Goal: Information Seeking & Learning: Learn about a topic

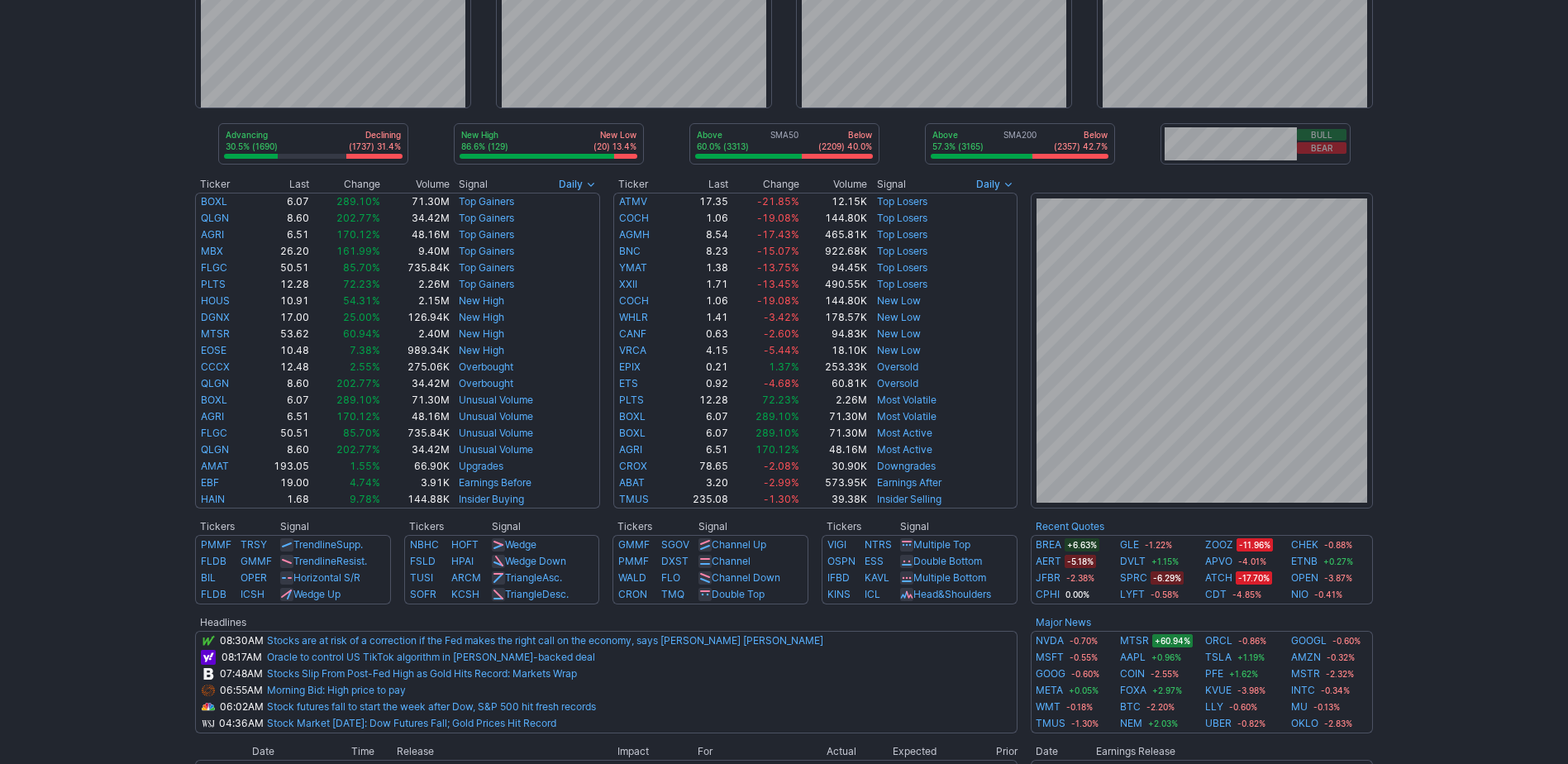
scroll to position [248, 0]
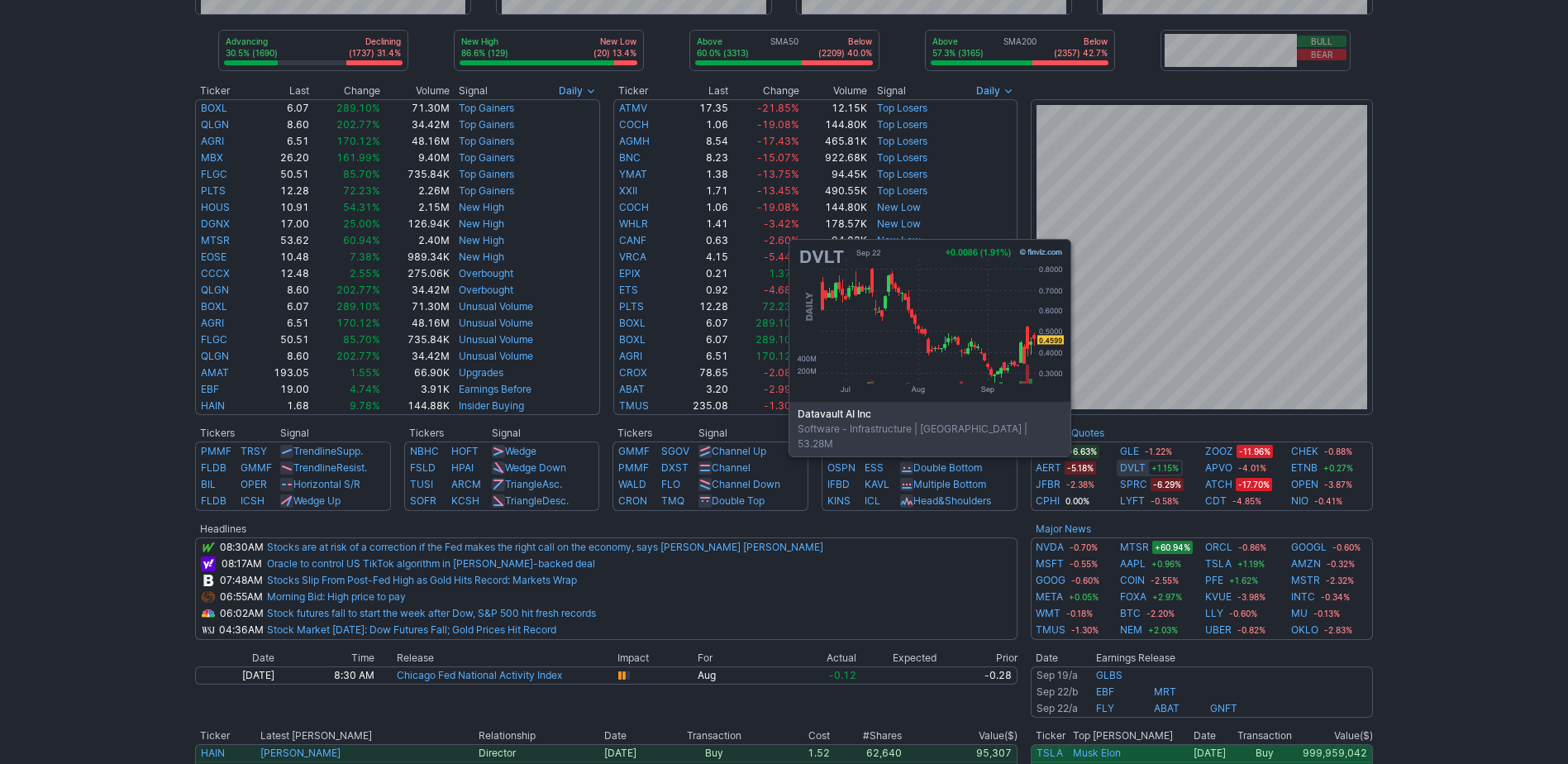
click at [1143, 466] on link "DVLT" at bounding box center [1132, 467] width 25 height 17
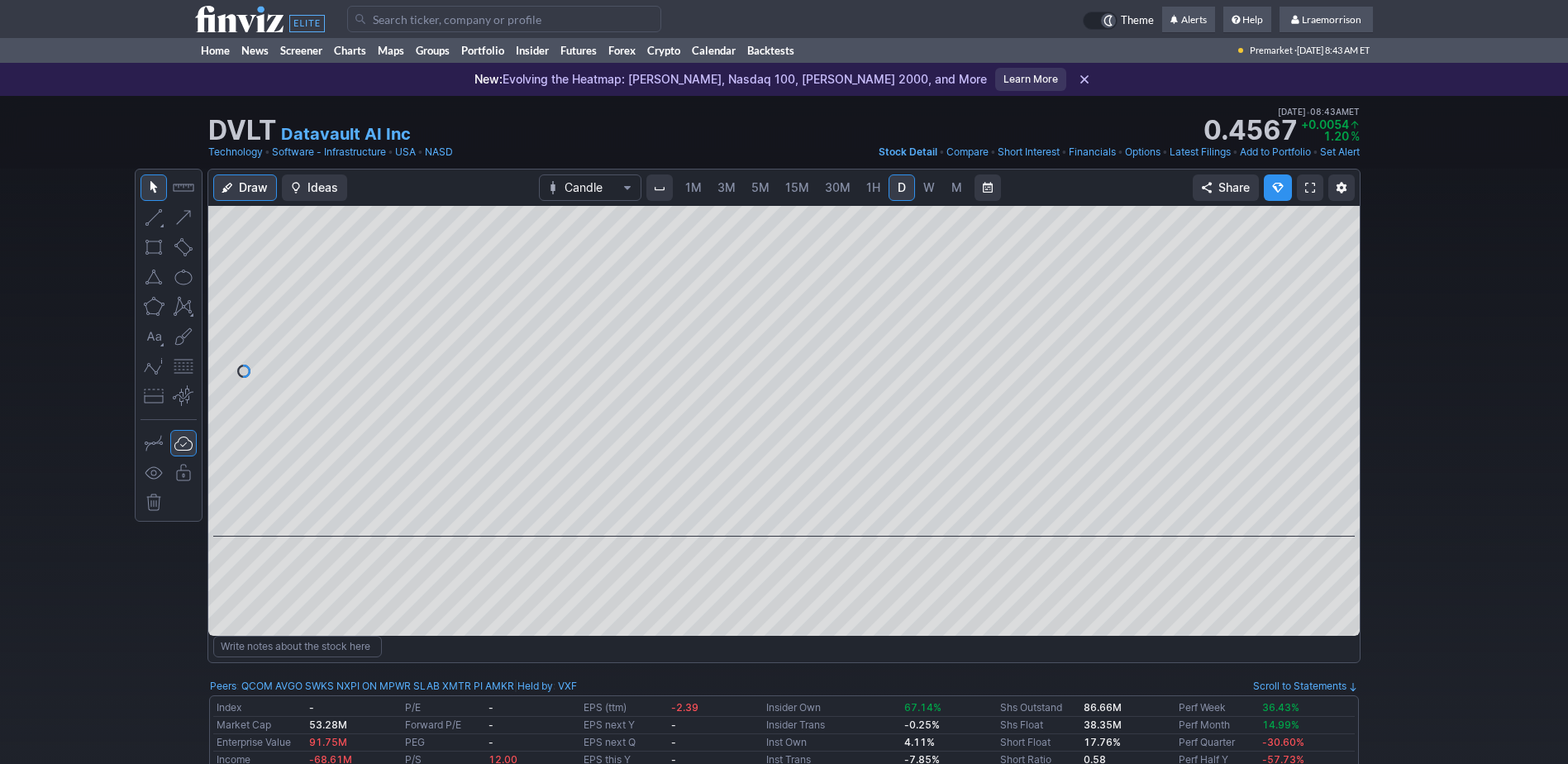
click at [695, 189] on span "1M" at bounding box center [694, 187] width 17 height 14
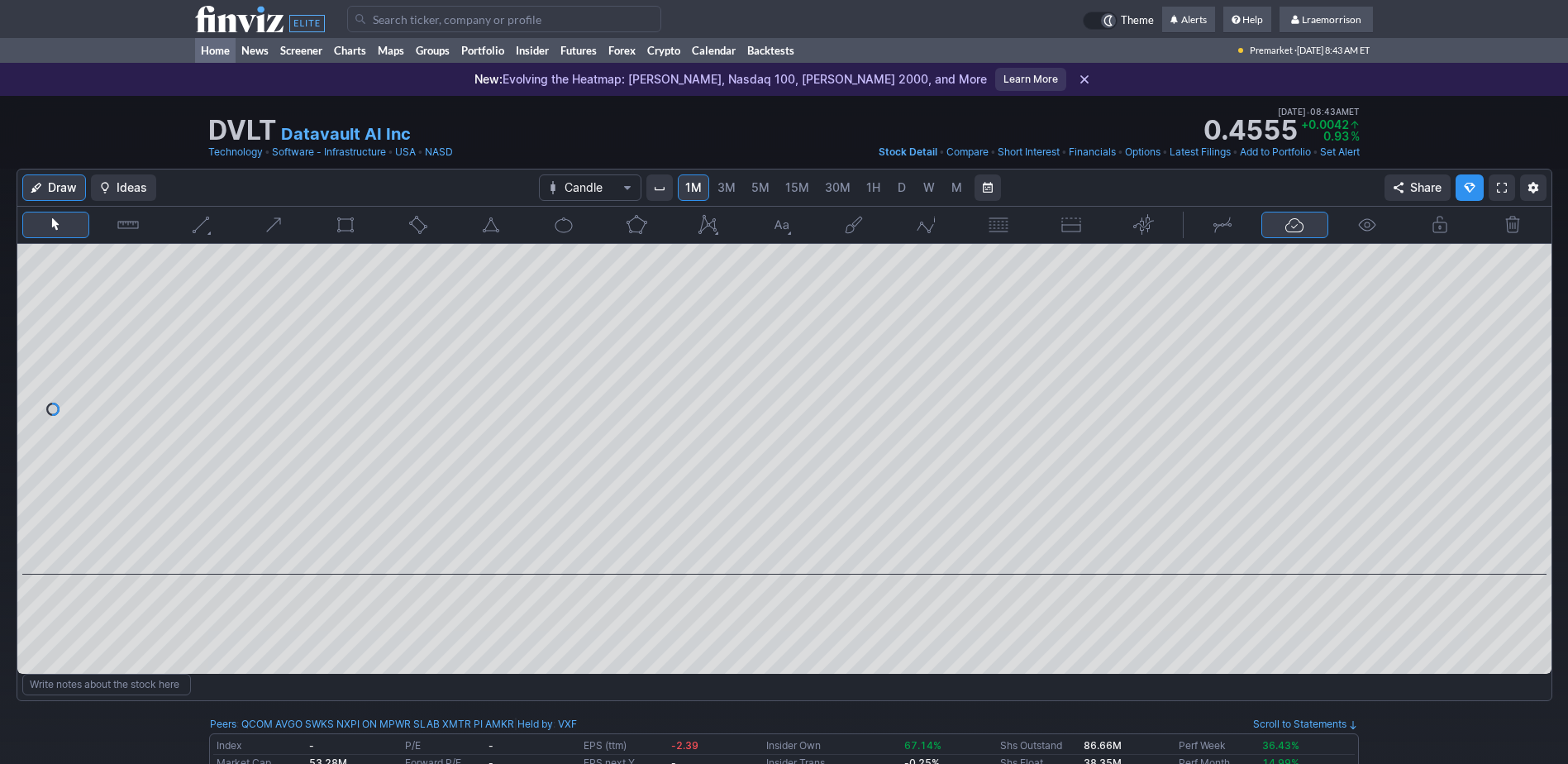
click at [205, 47] on link "Home" at bounding box center [215, 51] width 40 height 24
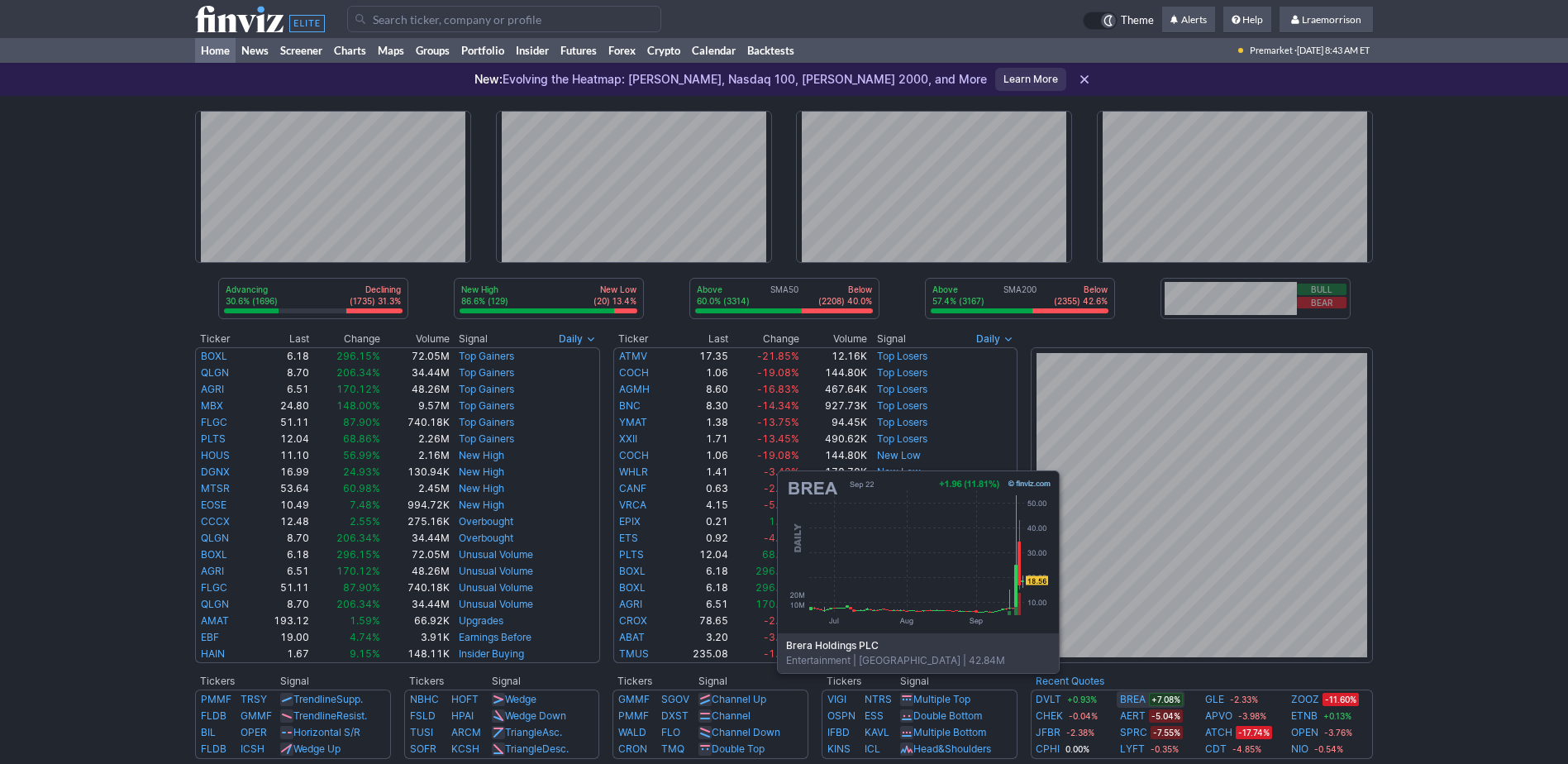
click at [1132, 699] on link "BREA" at bounding box center [1132, 699] width 25 height 17
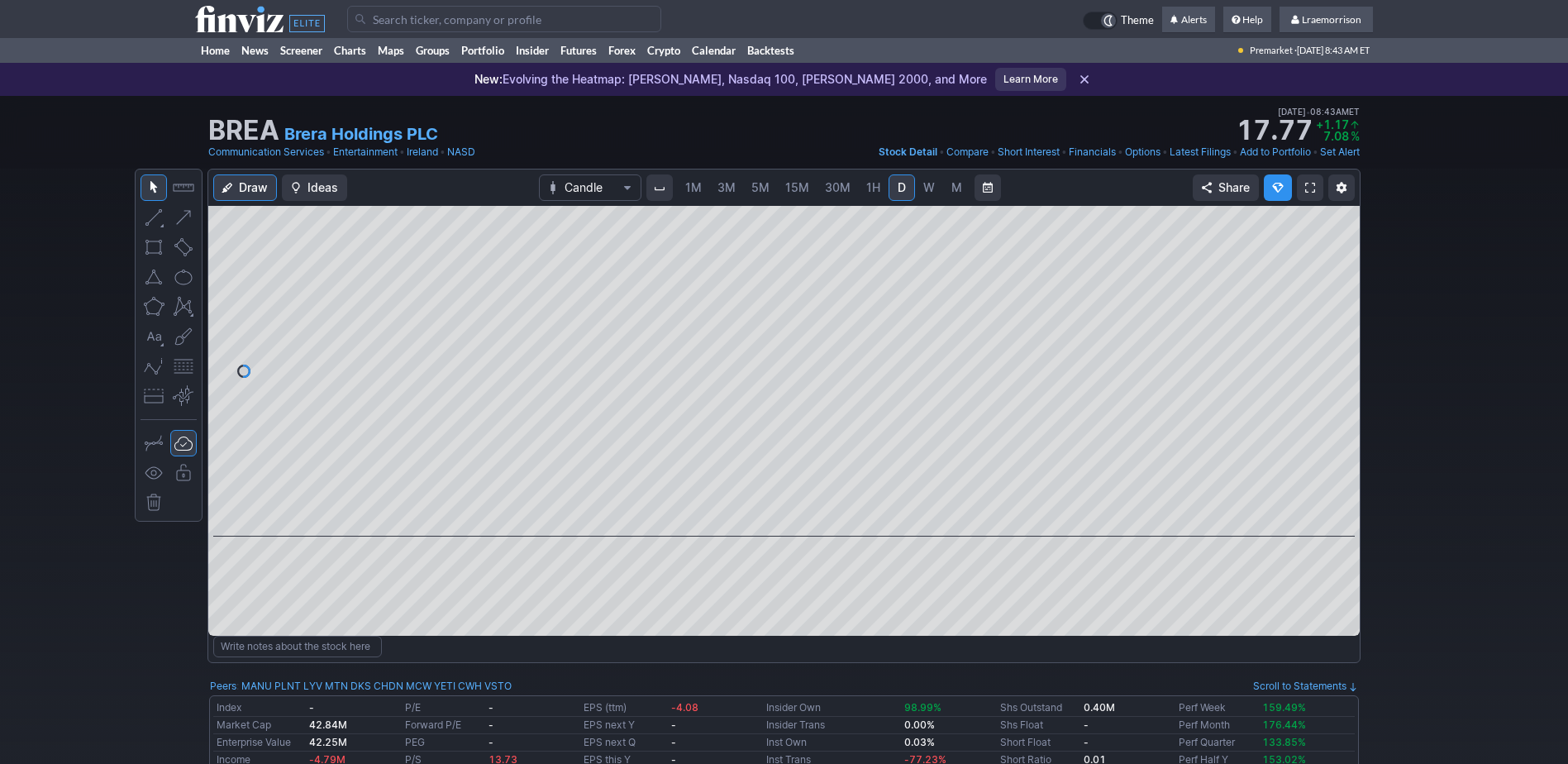
click at [692, 188] on span "1M" at bounding box center [694, 187] width 17 height 14
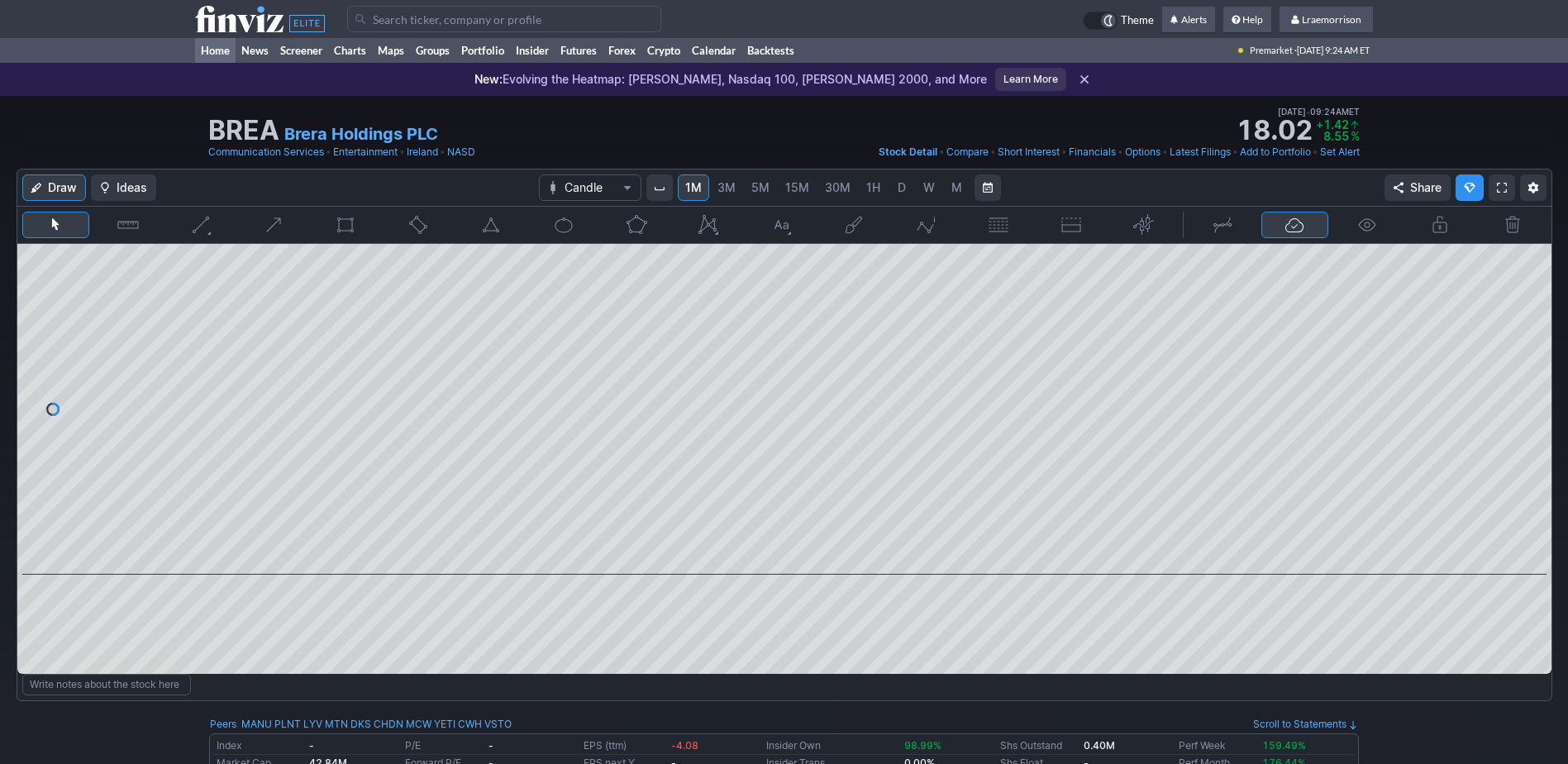
click at [220, 54] on link "Home" at bounding box center [215, 51] width 40 height 24
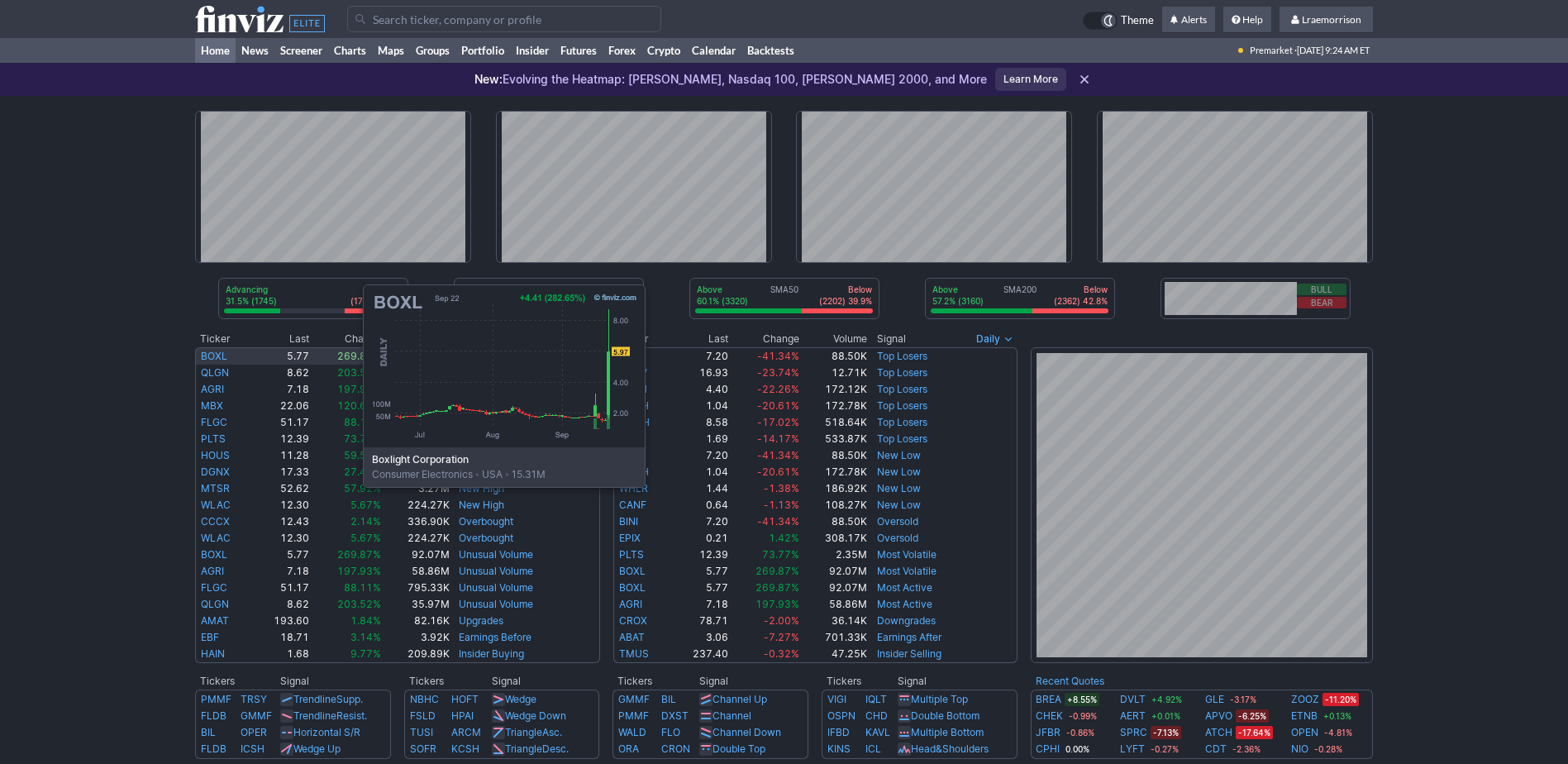
click at [197, 362] on td "BOXL" at bounding box center [223, 356] width 57 height 17
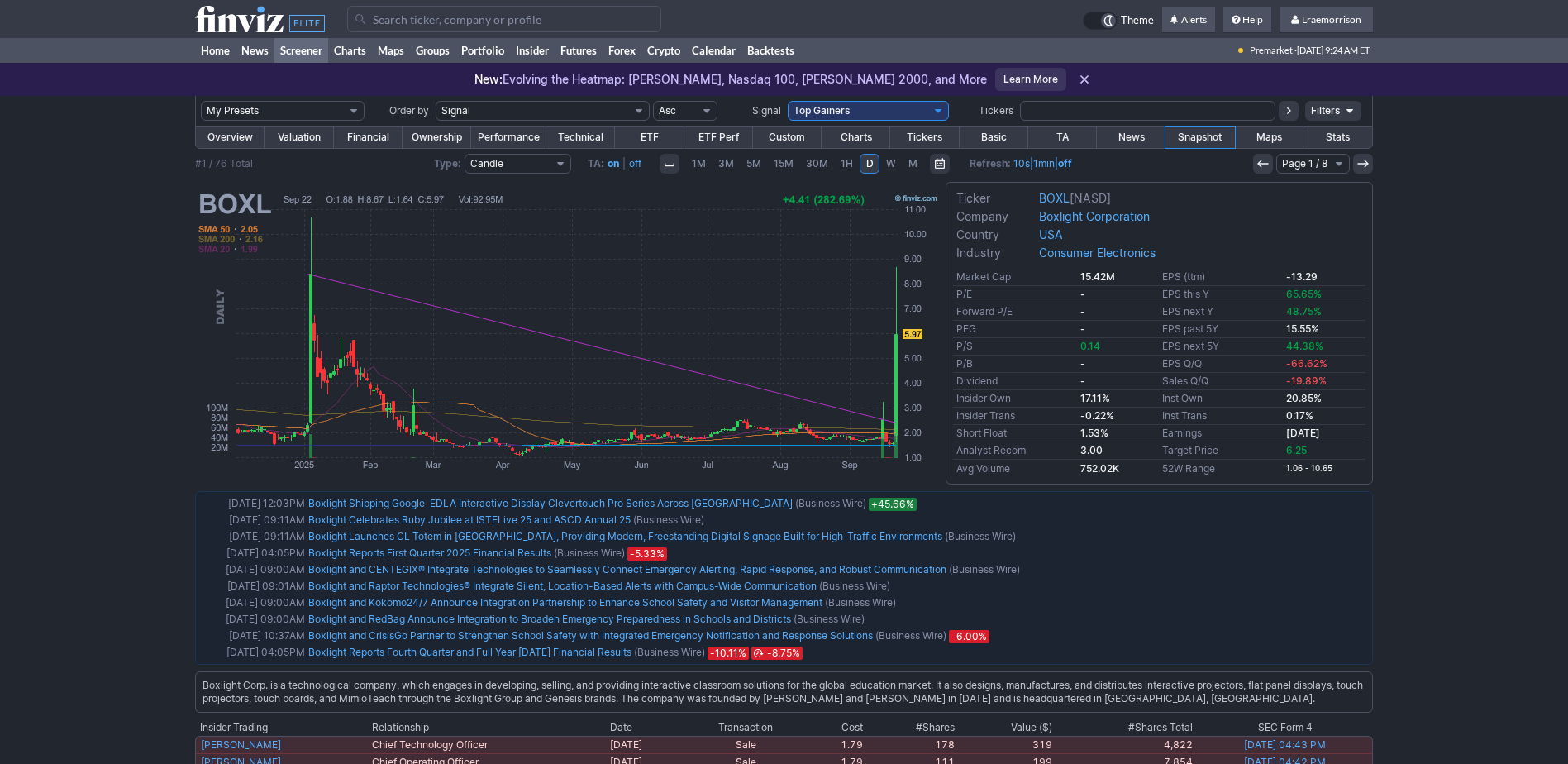
click at [209, 54] on link "Home" at bounding box center [215, 51] width 40 height 24
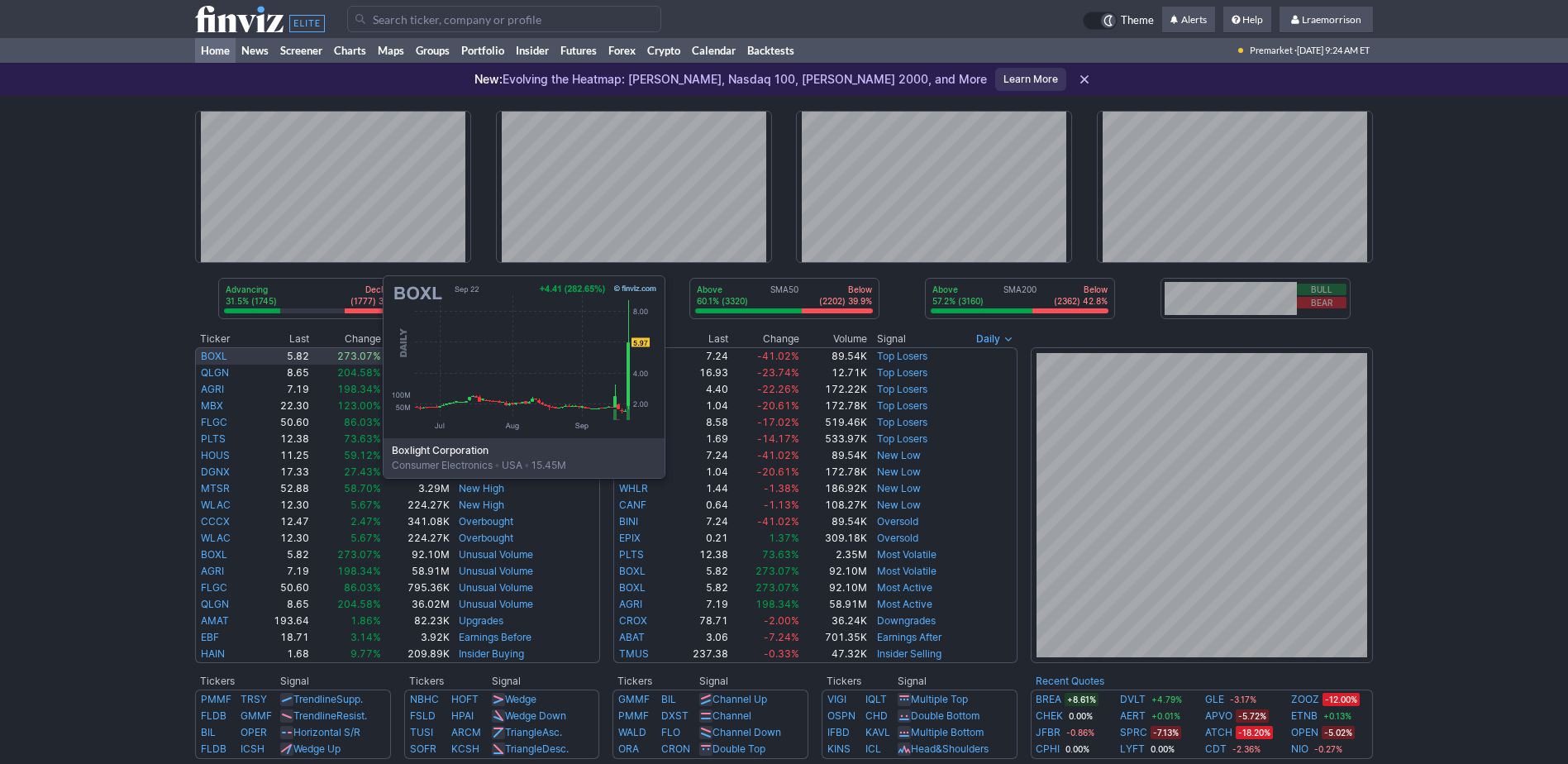
click at [218, 354] on link "BOXL" at bounding box center [214, 355] width 26 height 12
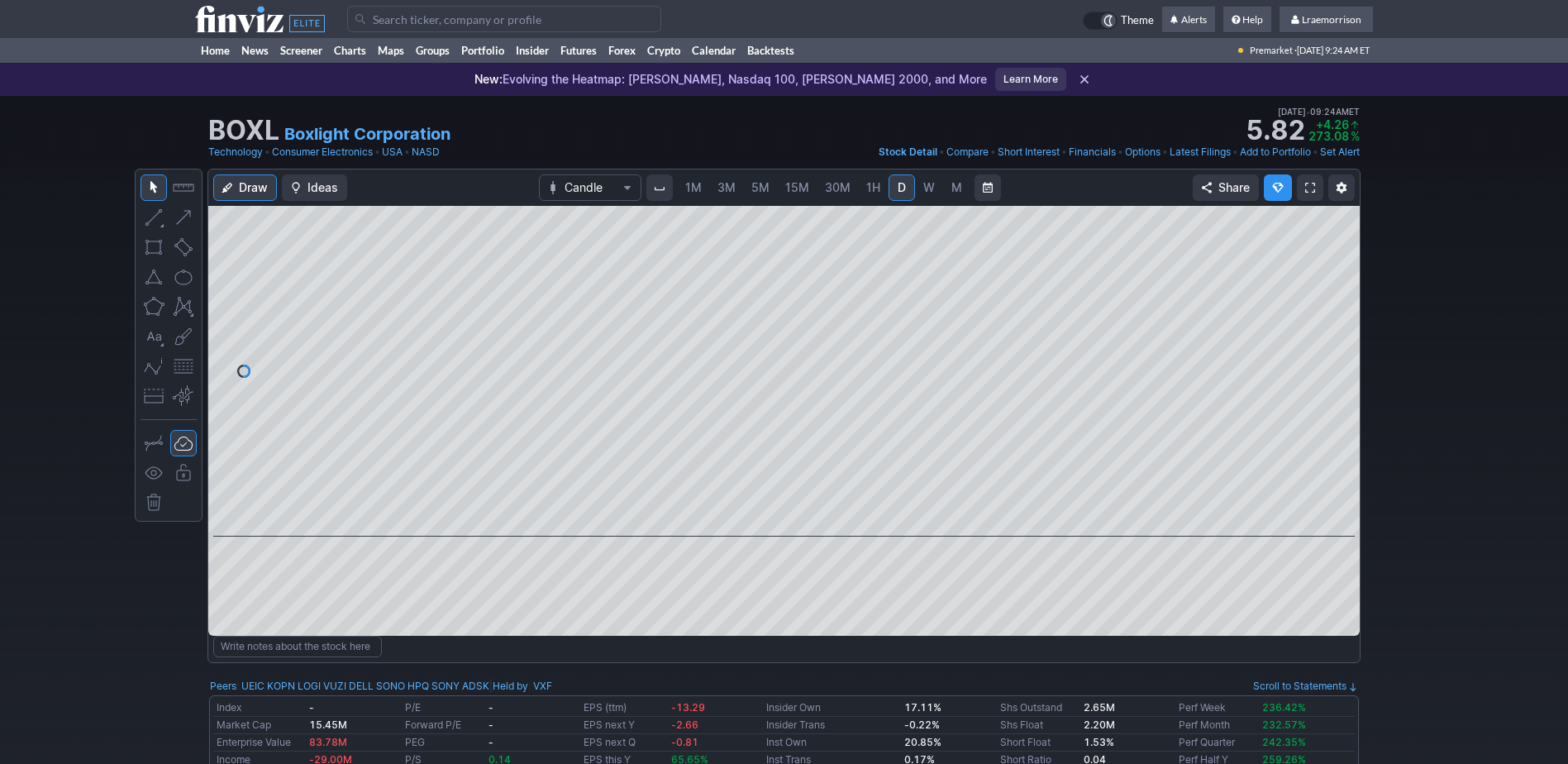
click at [695, 189] on span "1M" at bounding box center [694, 187] width 17 height 14
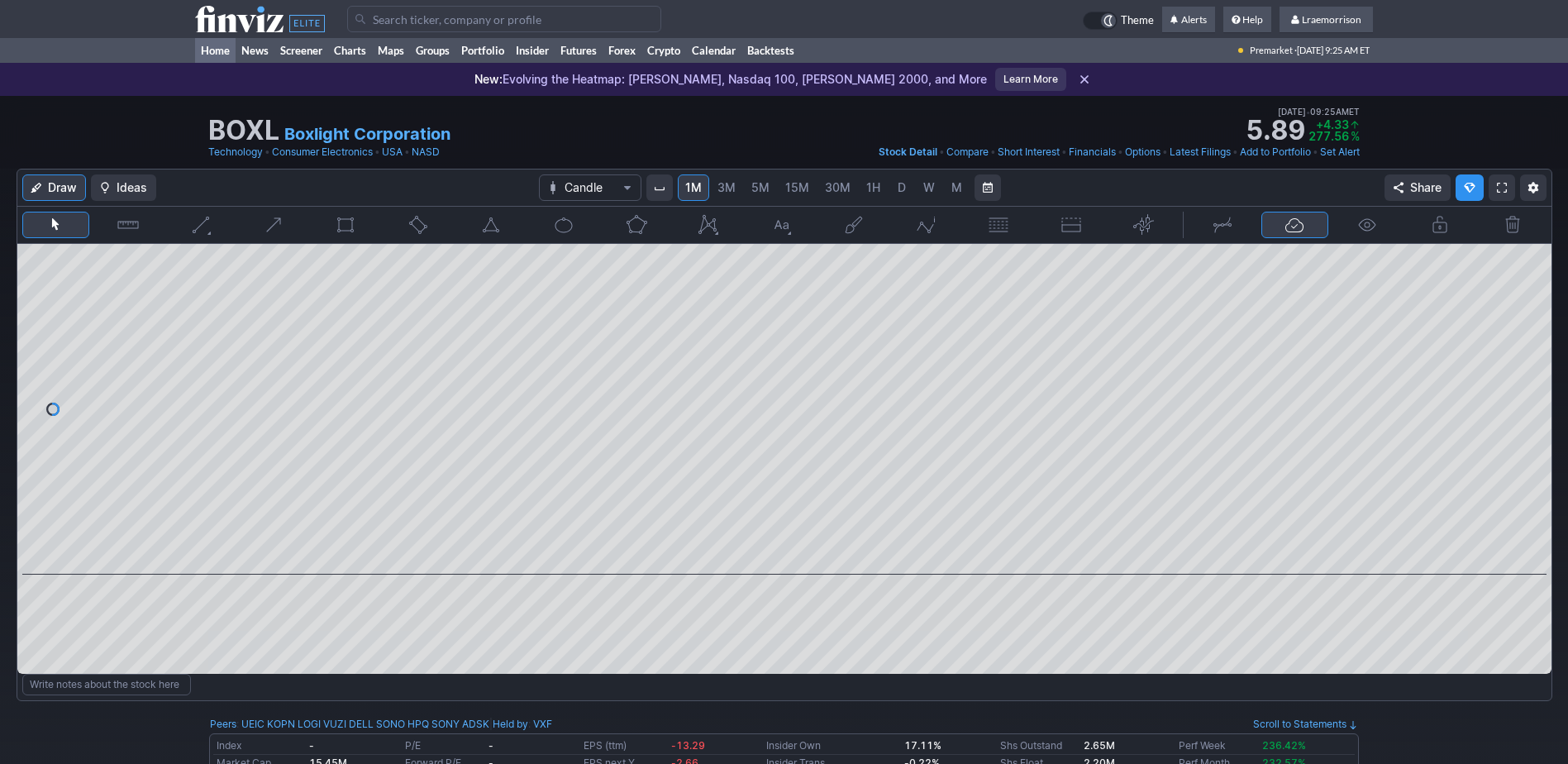
click at [211, 51] on link "Home" at bounding box center [215, 51] width 40 height 24
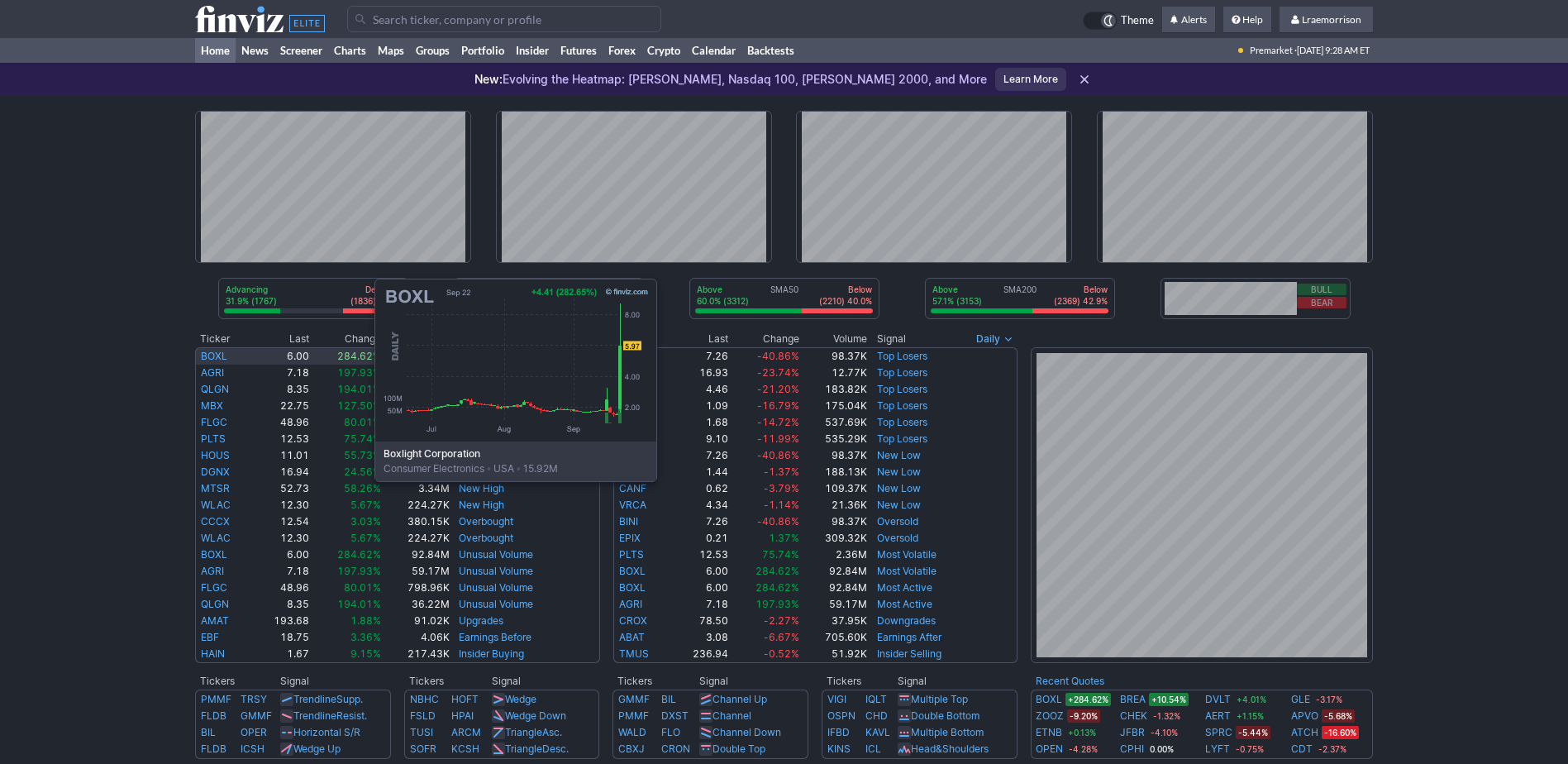
click at [209, 357] on link "BOXL" at bounding box center [214, 355] width 26 height 12
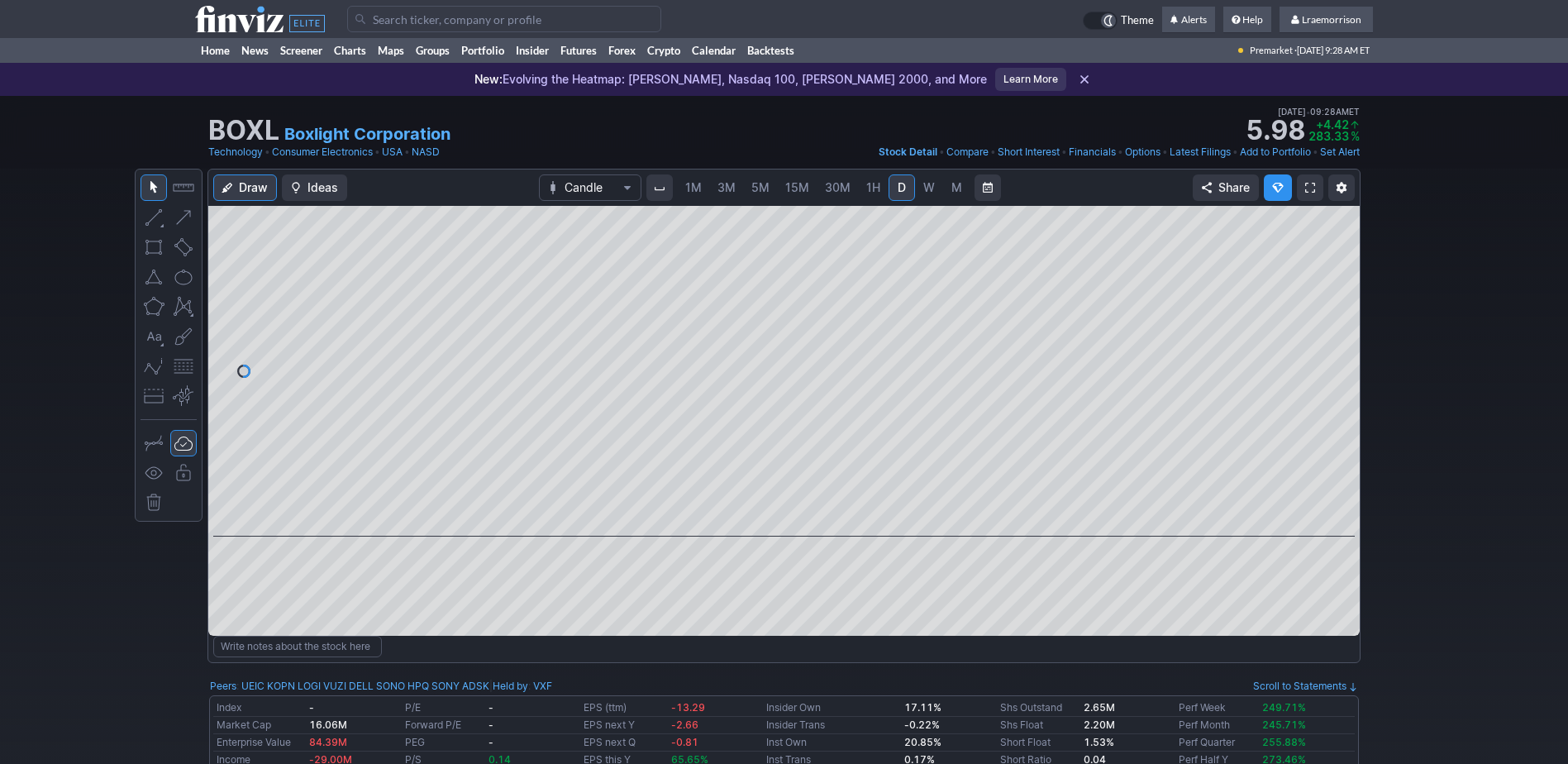
click at [695, 189] on span "1M" at bounding box center [694, 187] width 17 height 14
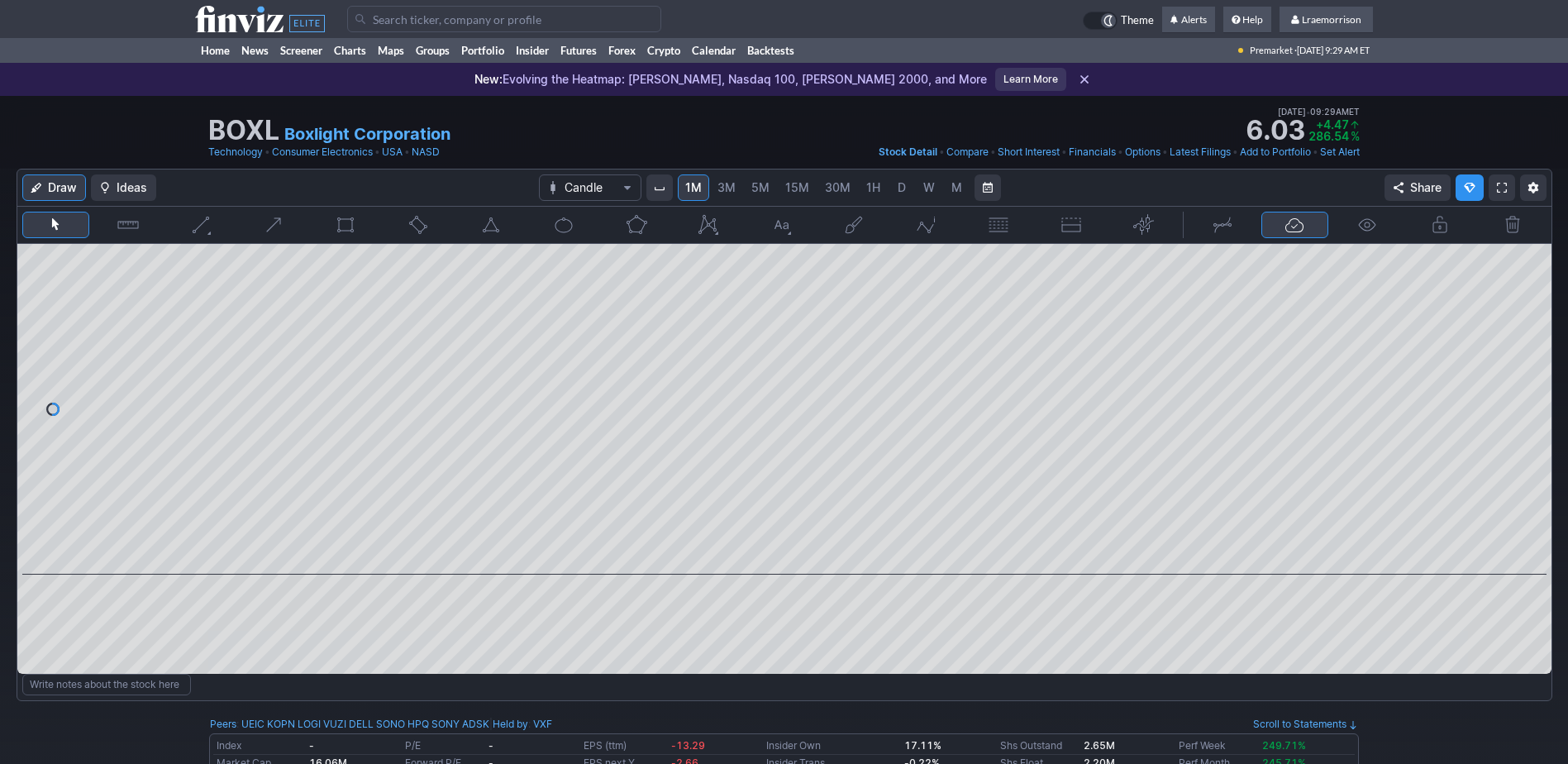
click at [388, 18] on input "Search" at bounding box center [505, 19] width 314 height 26
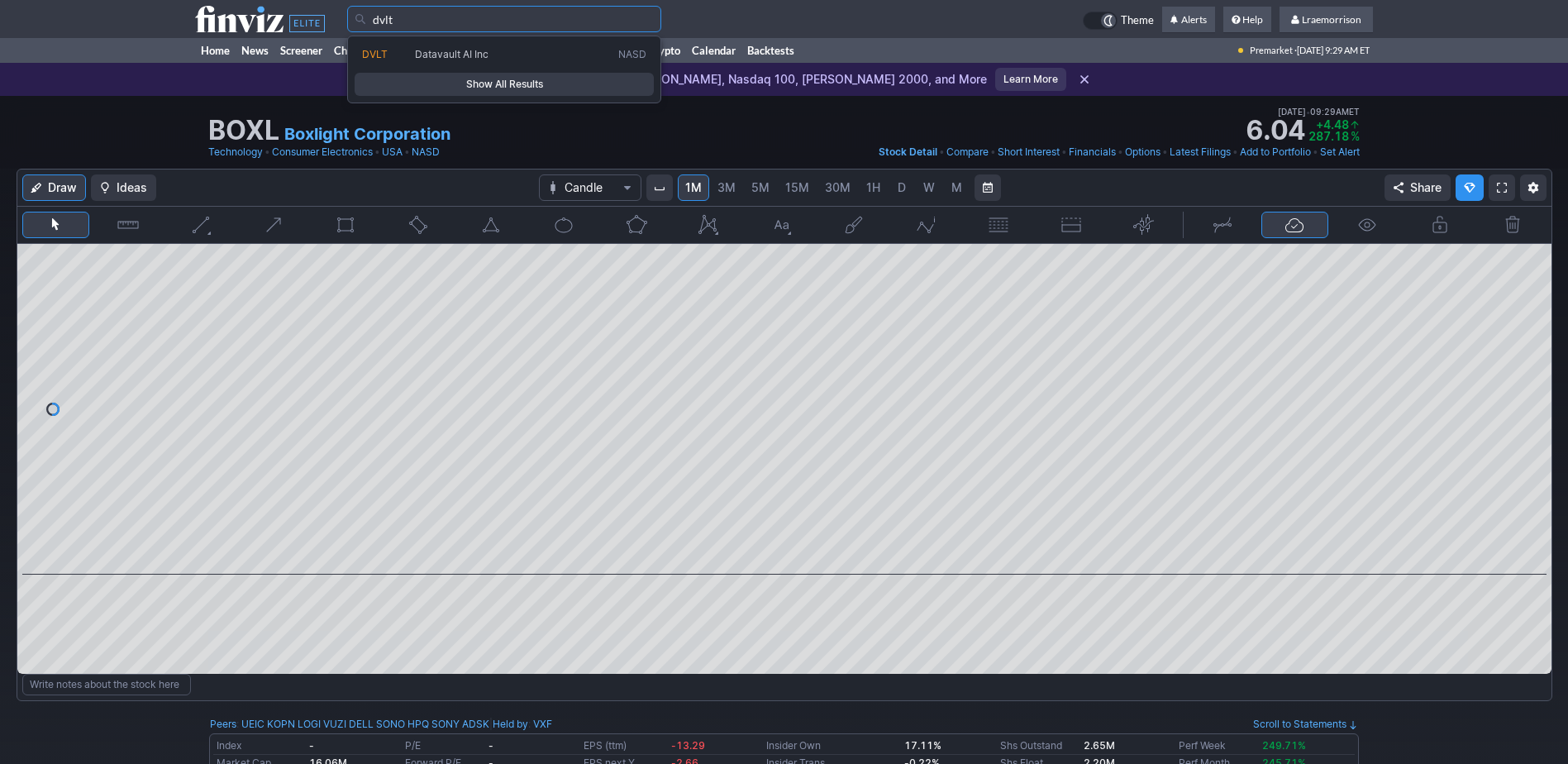
type input "dvlt"
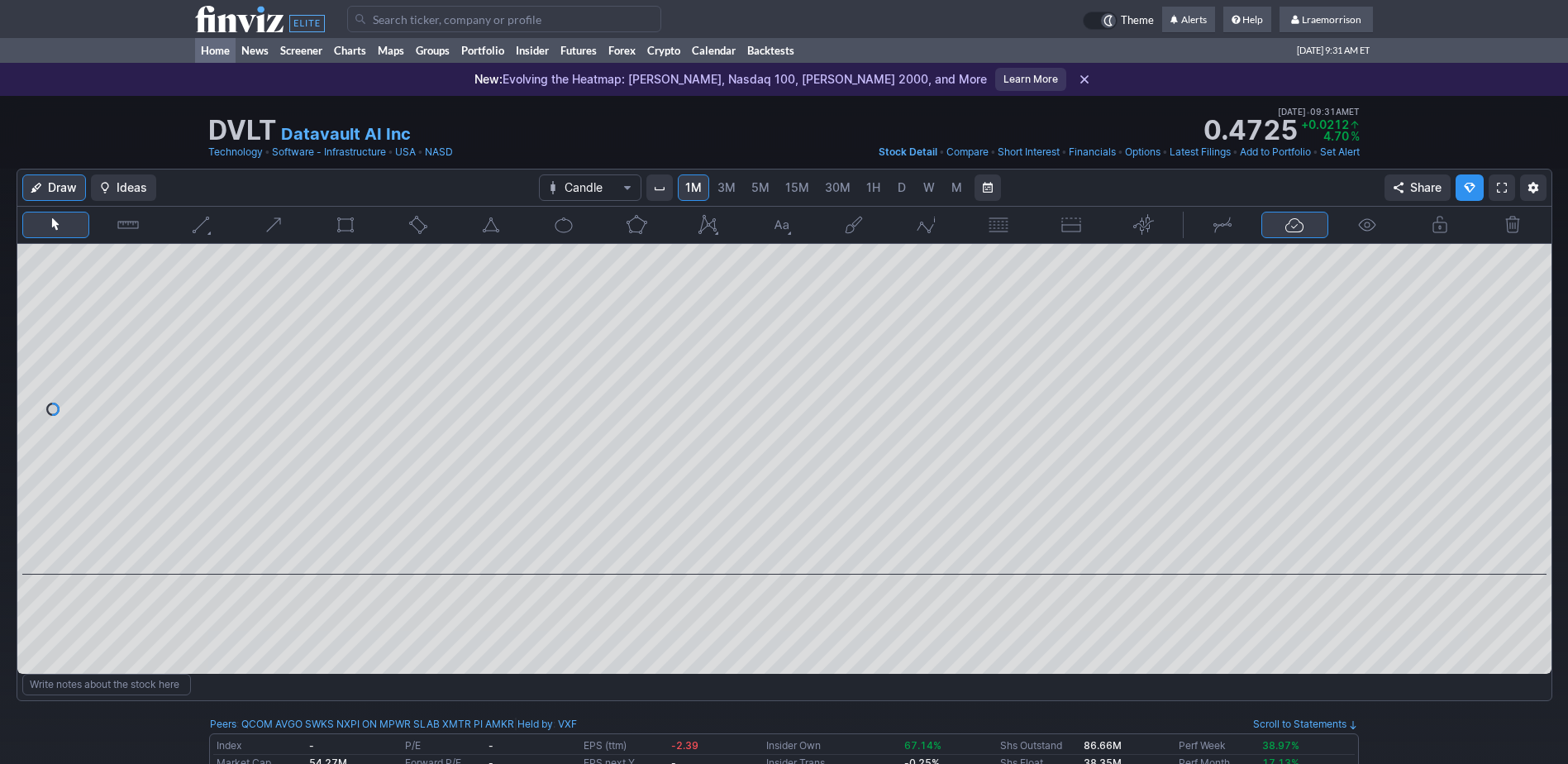
click at [216, 54] on link "Home" at bounding box center [215, 51] width 40 height 24
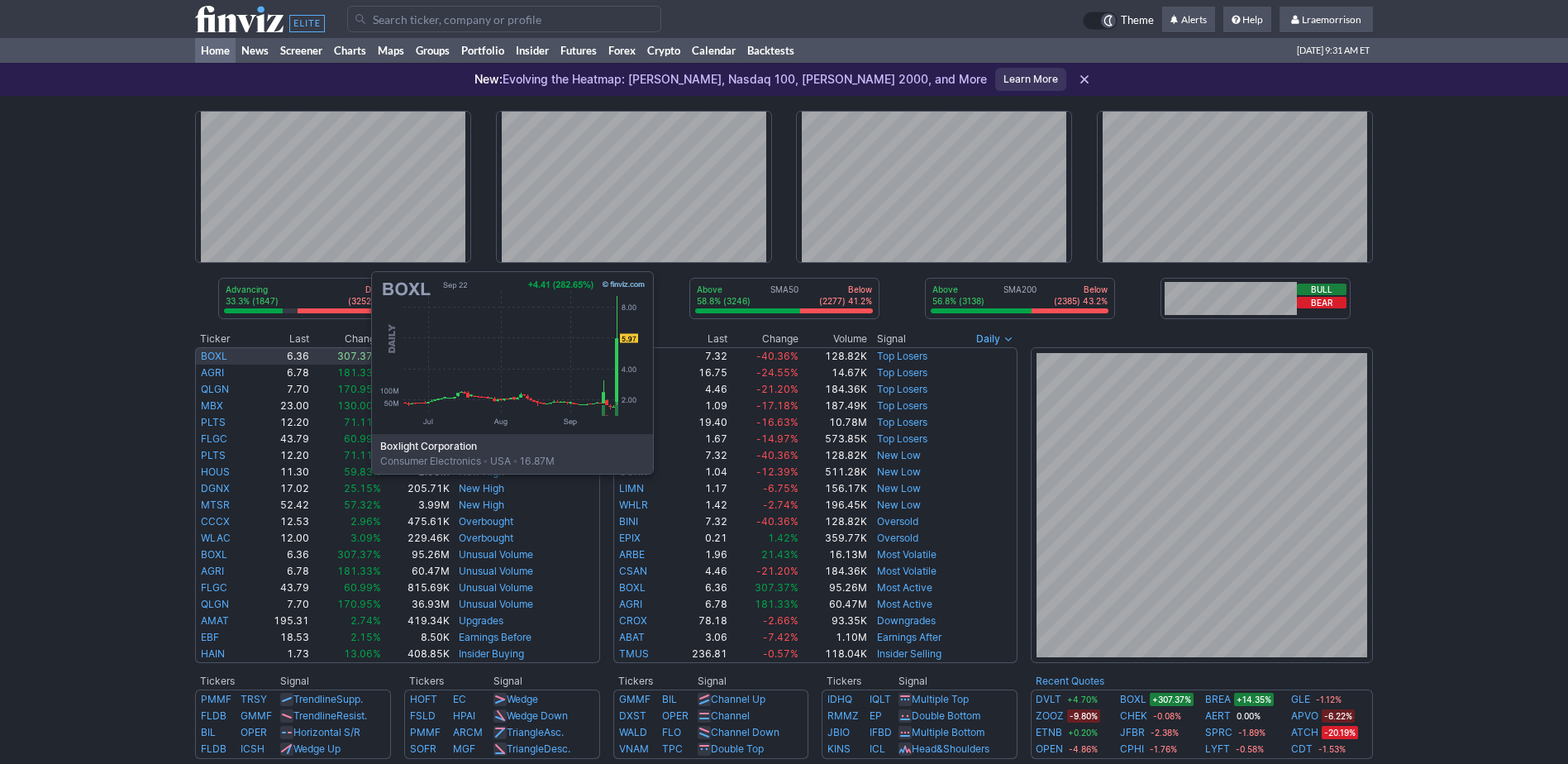
click at [206, 349] on link "BOXL" at bounding box center [214, 355] width 26 height 12
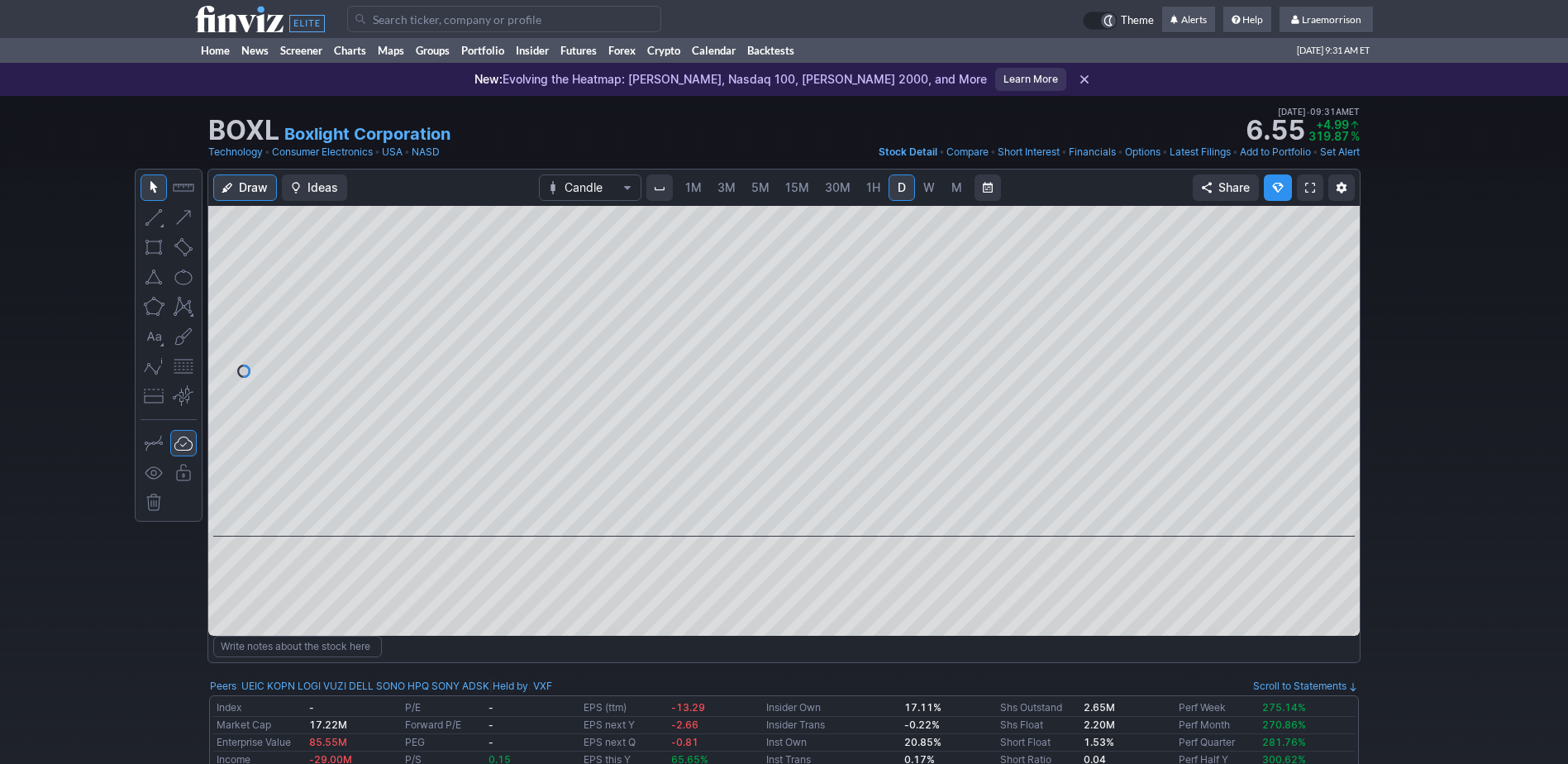
click at [693, 185] on span "1M" at bounding box center [694, 187] width 17 height 14
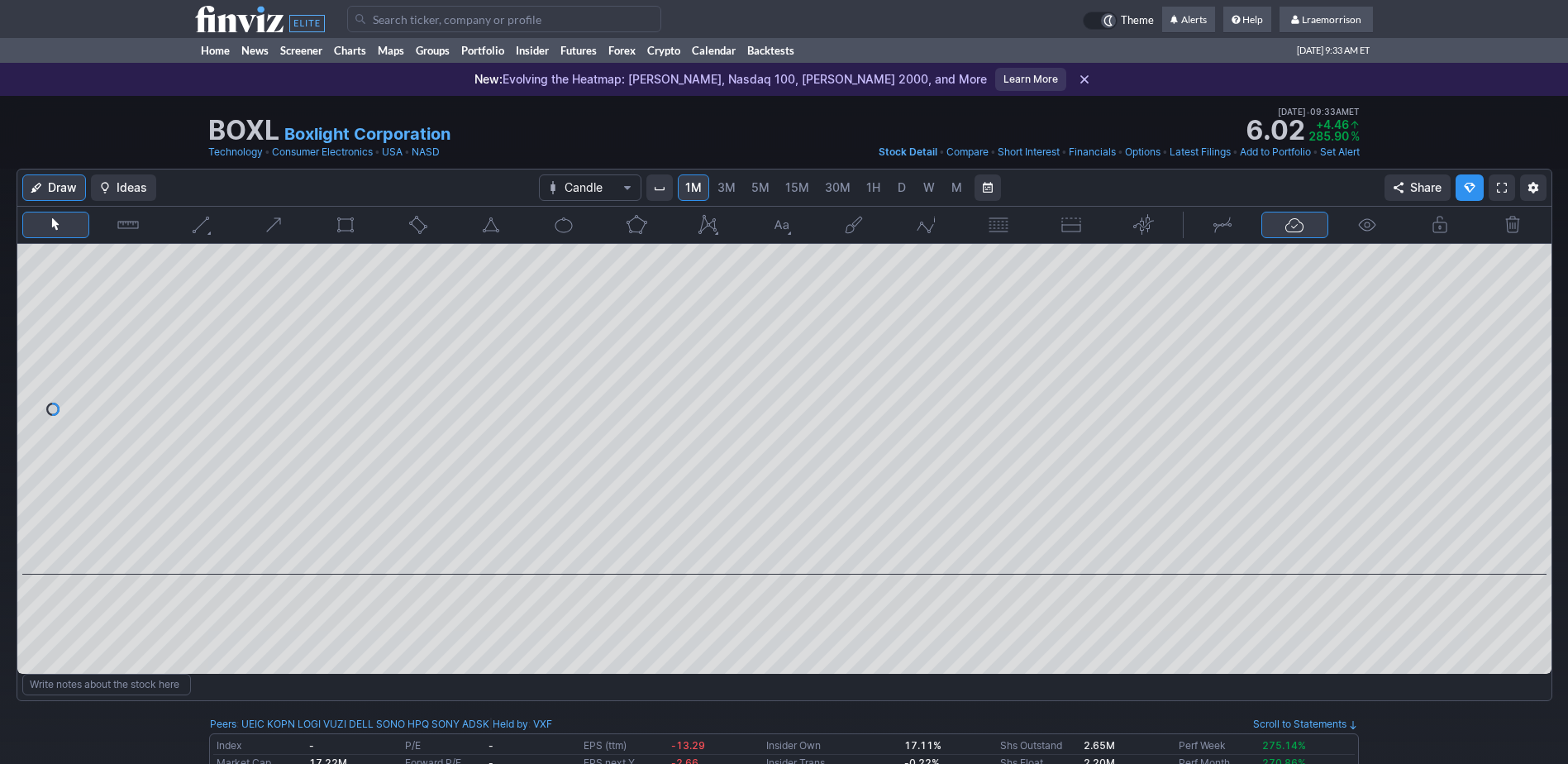
click at [390, 9] on input "Search" at bounding box center [505, 19] width 314 height 26
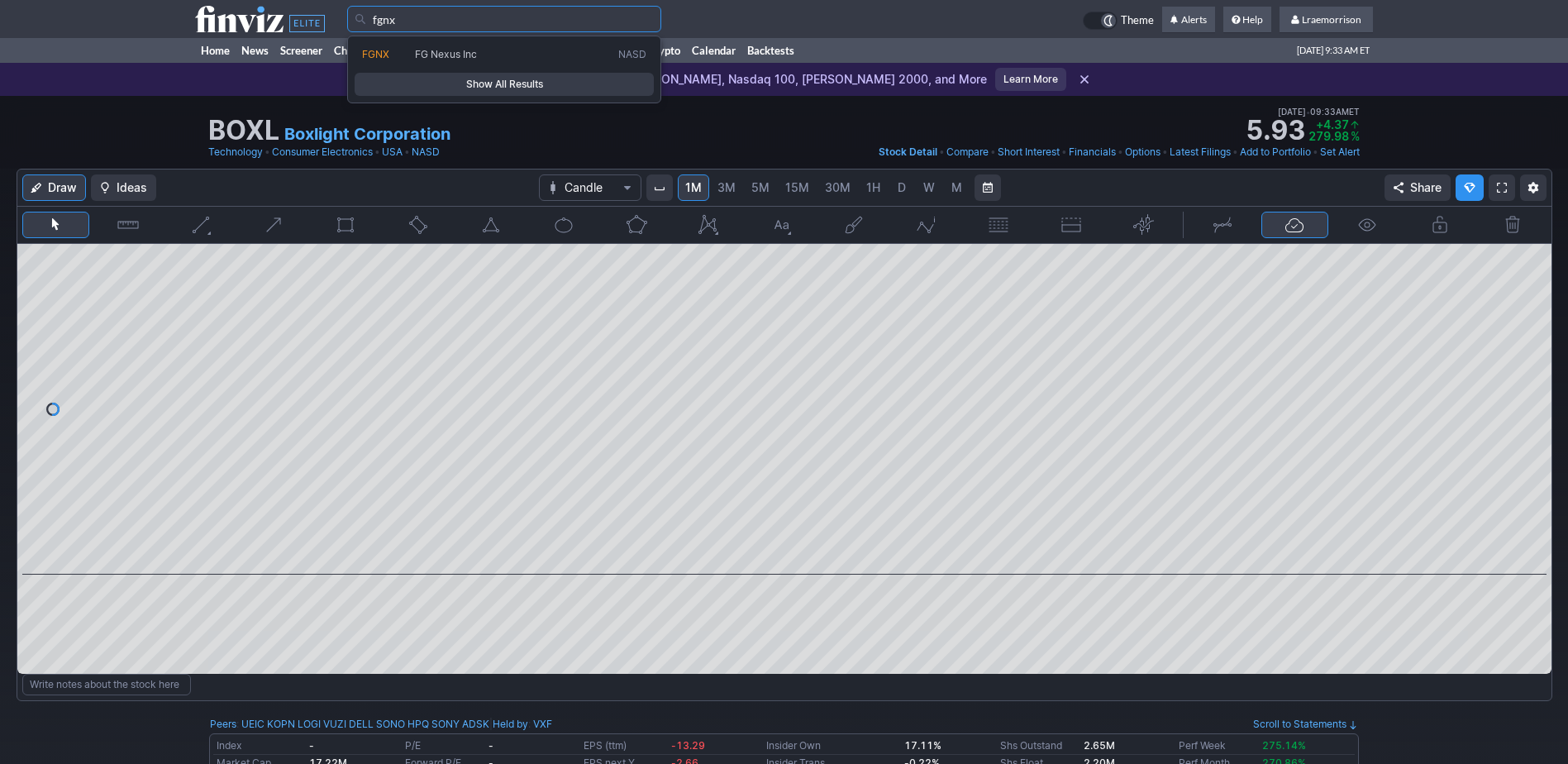
type input "fgnx"
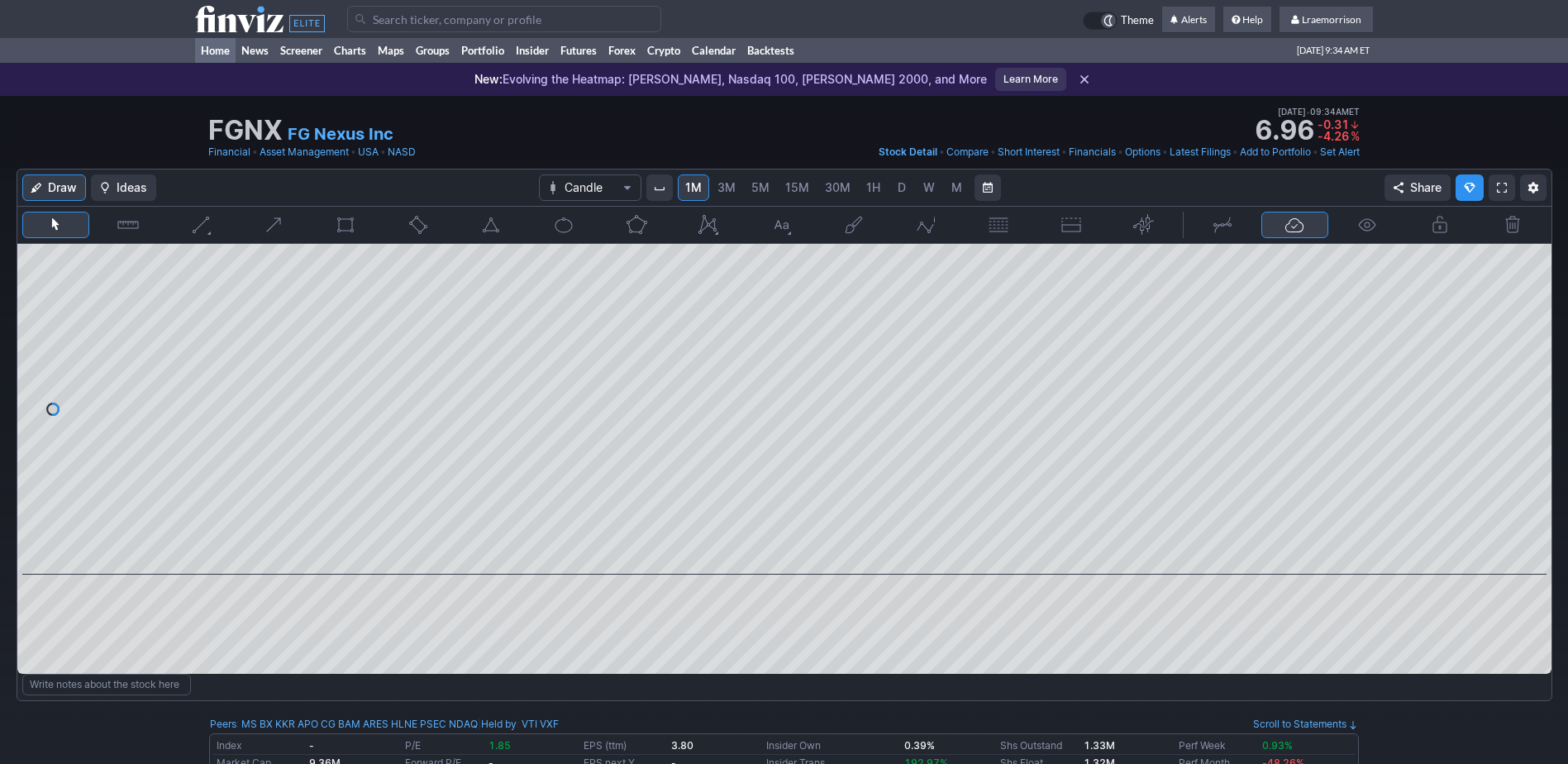
click at [218, 51] on link "Home" at bounding box center [215, 51] width 40 height 24
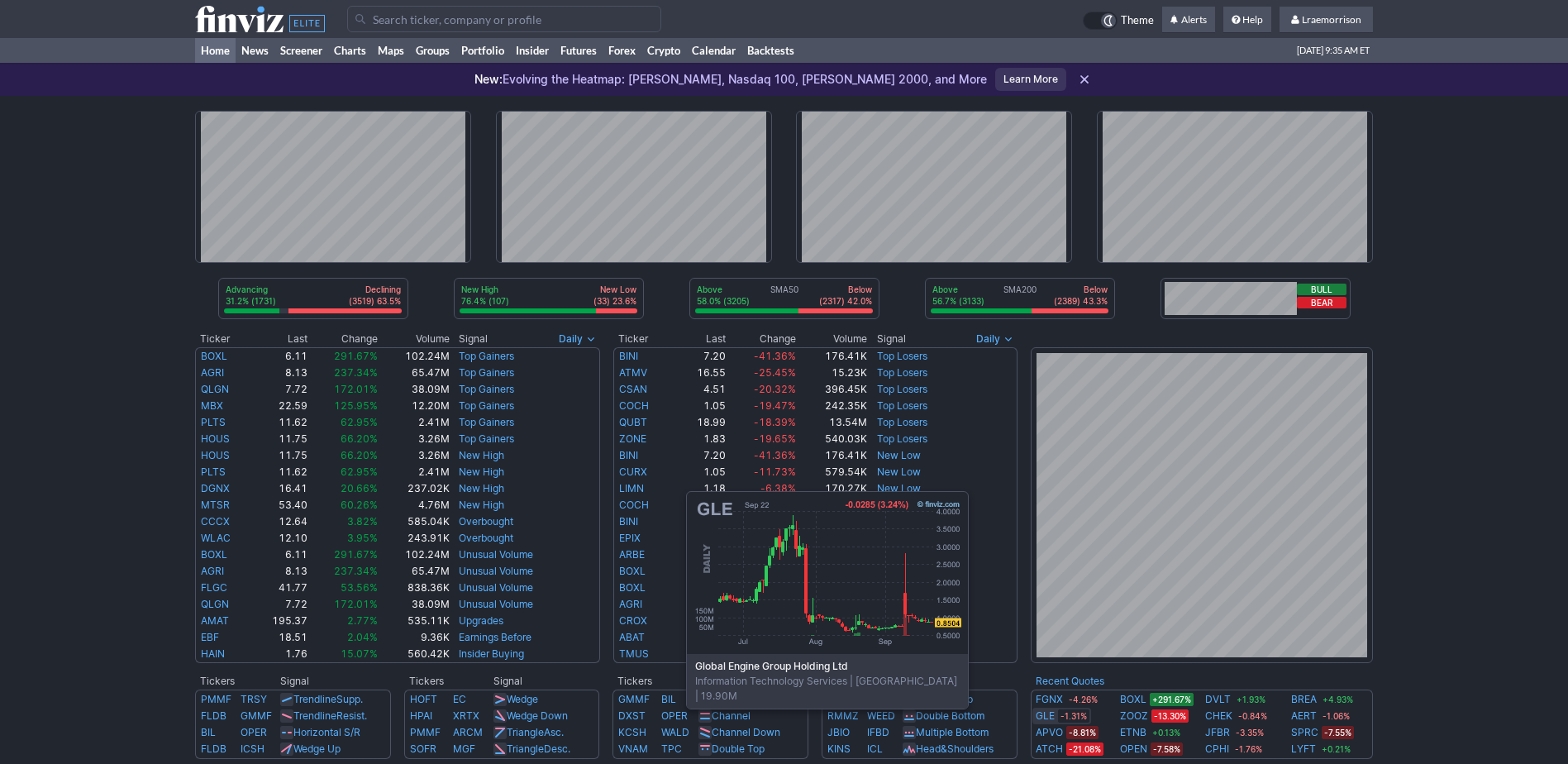
click at [1041, 718] on link "GLE" at bounding box center [1046, 715] width 19 height 17
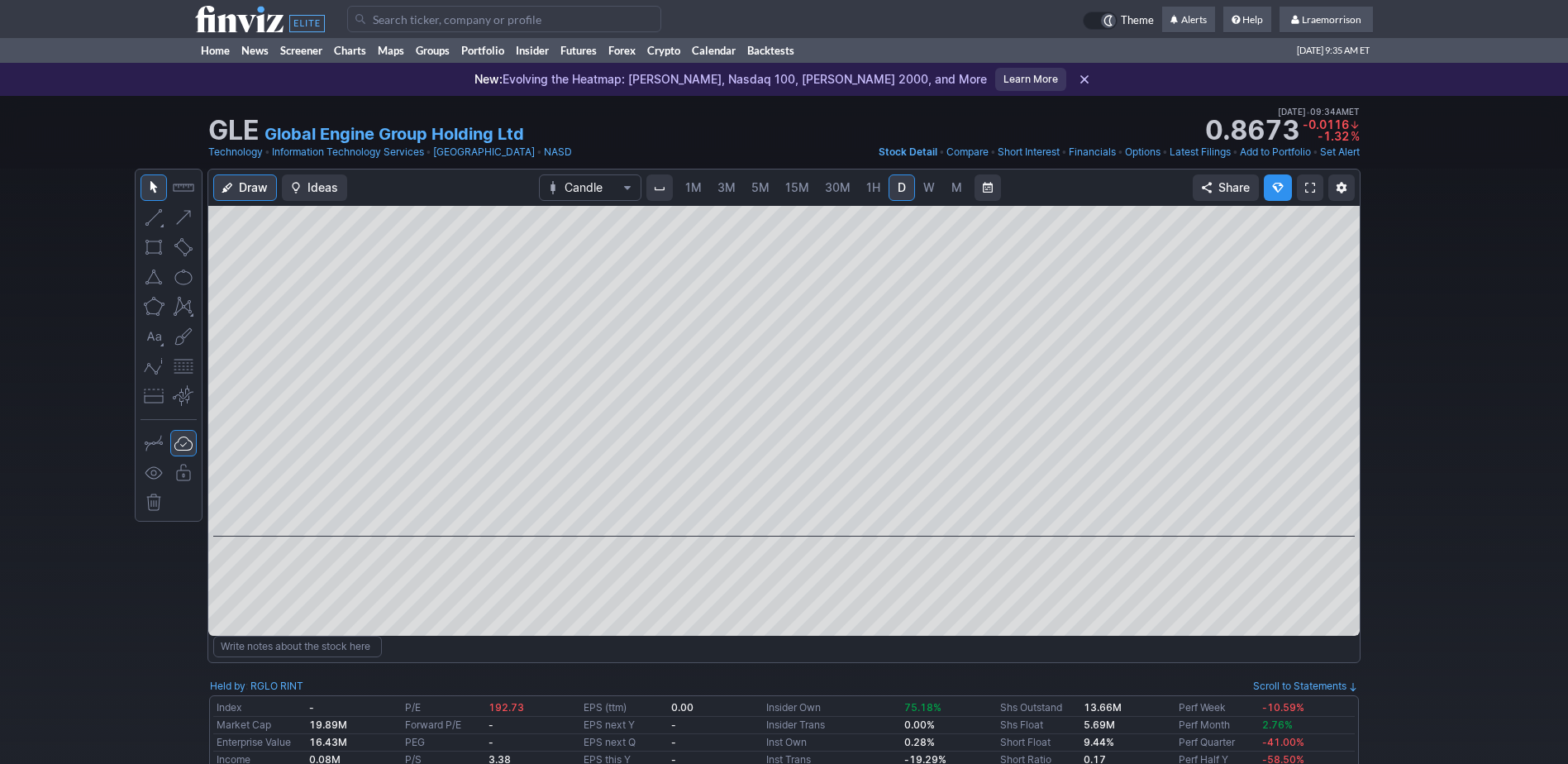
click at [689, 182] on span "1M" at bounding box center [694, 187] width 17 height 14
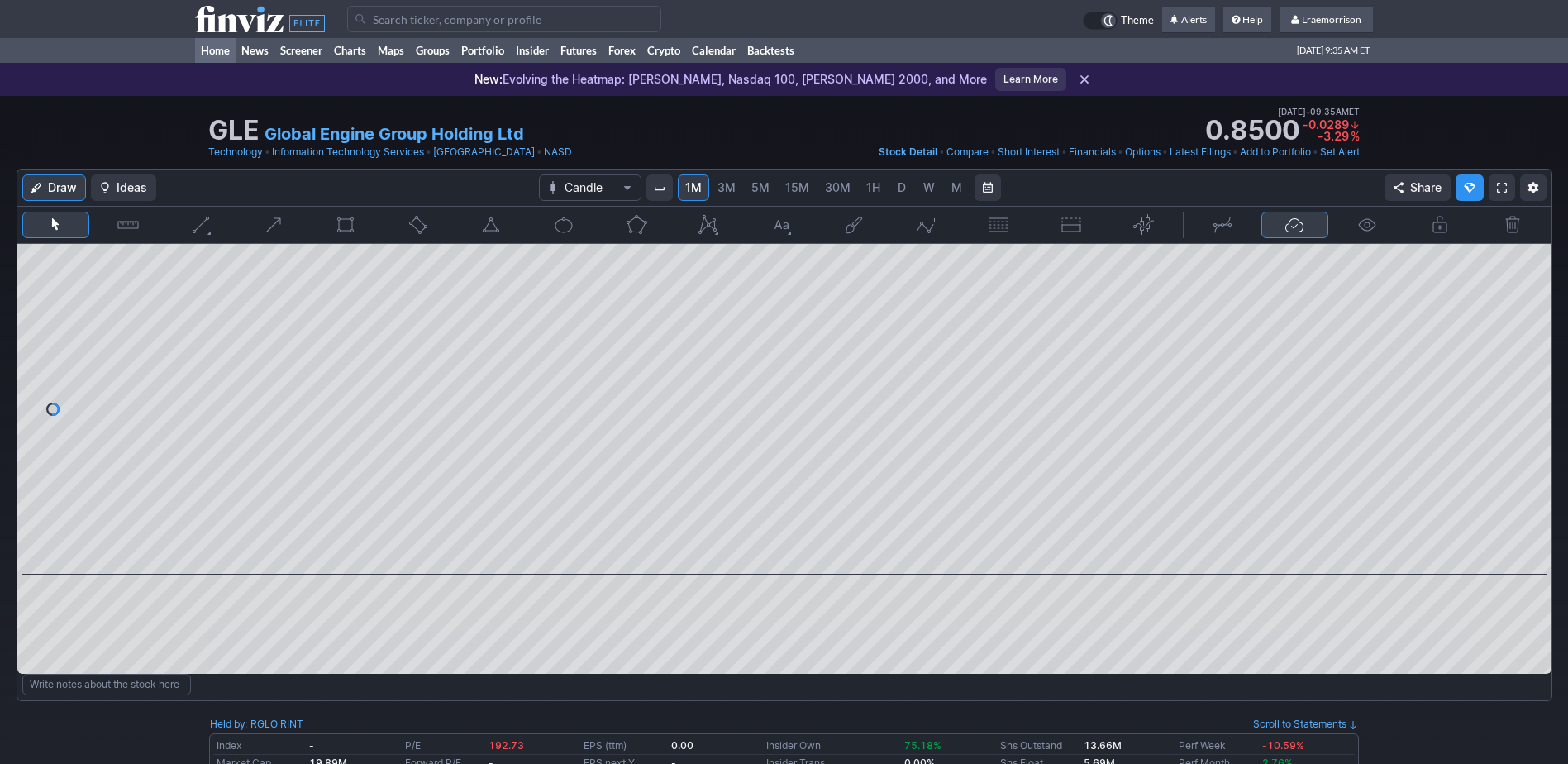
click at [213, 54] on link "Home" at bounding box center [215, 51] width 40 height 24
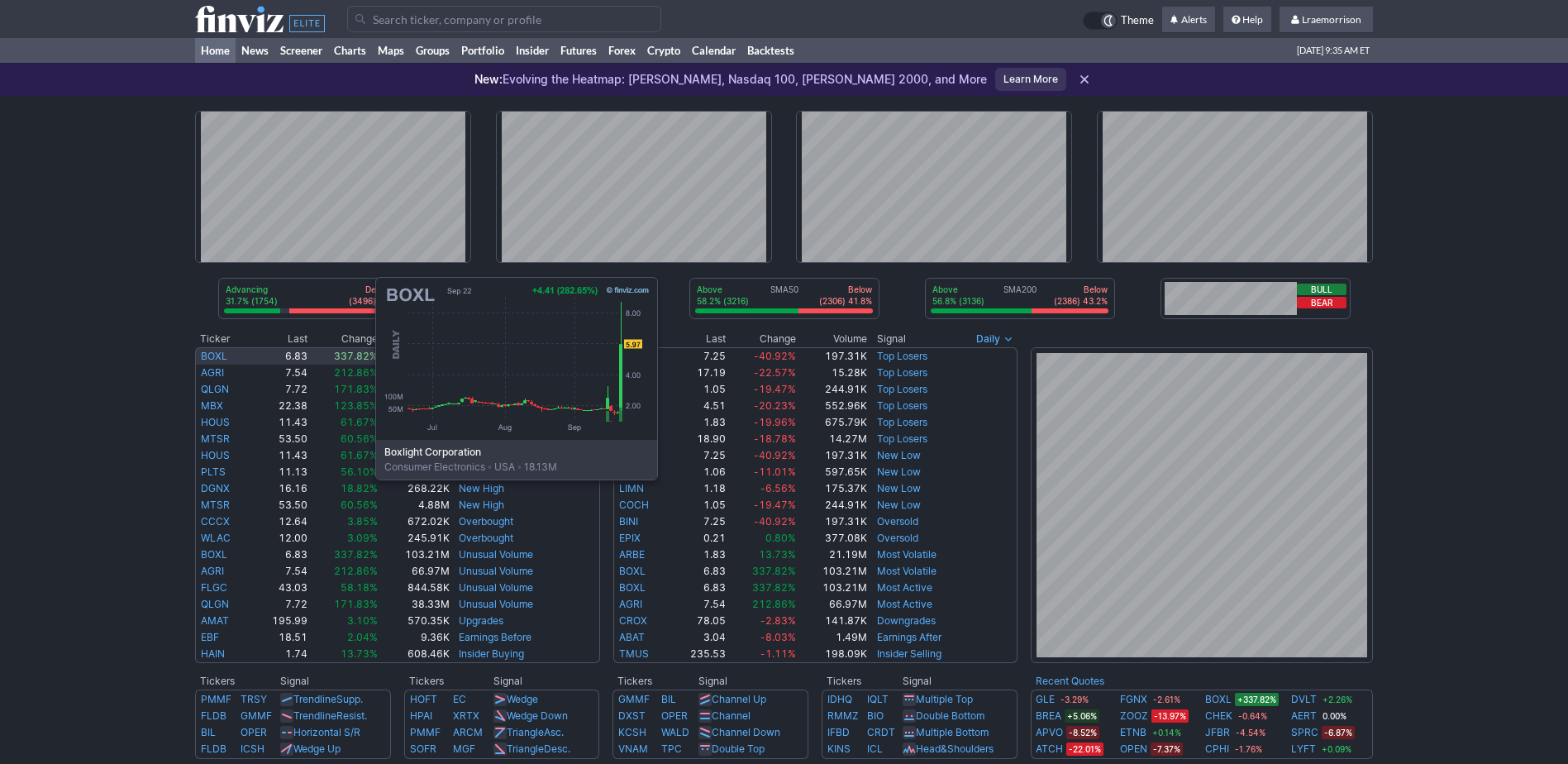
click at [210, 355] on link "BOXL" at bounding box center [214, 355] width 26 height 12
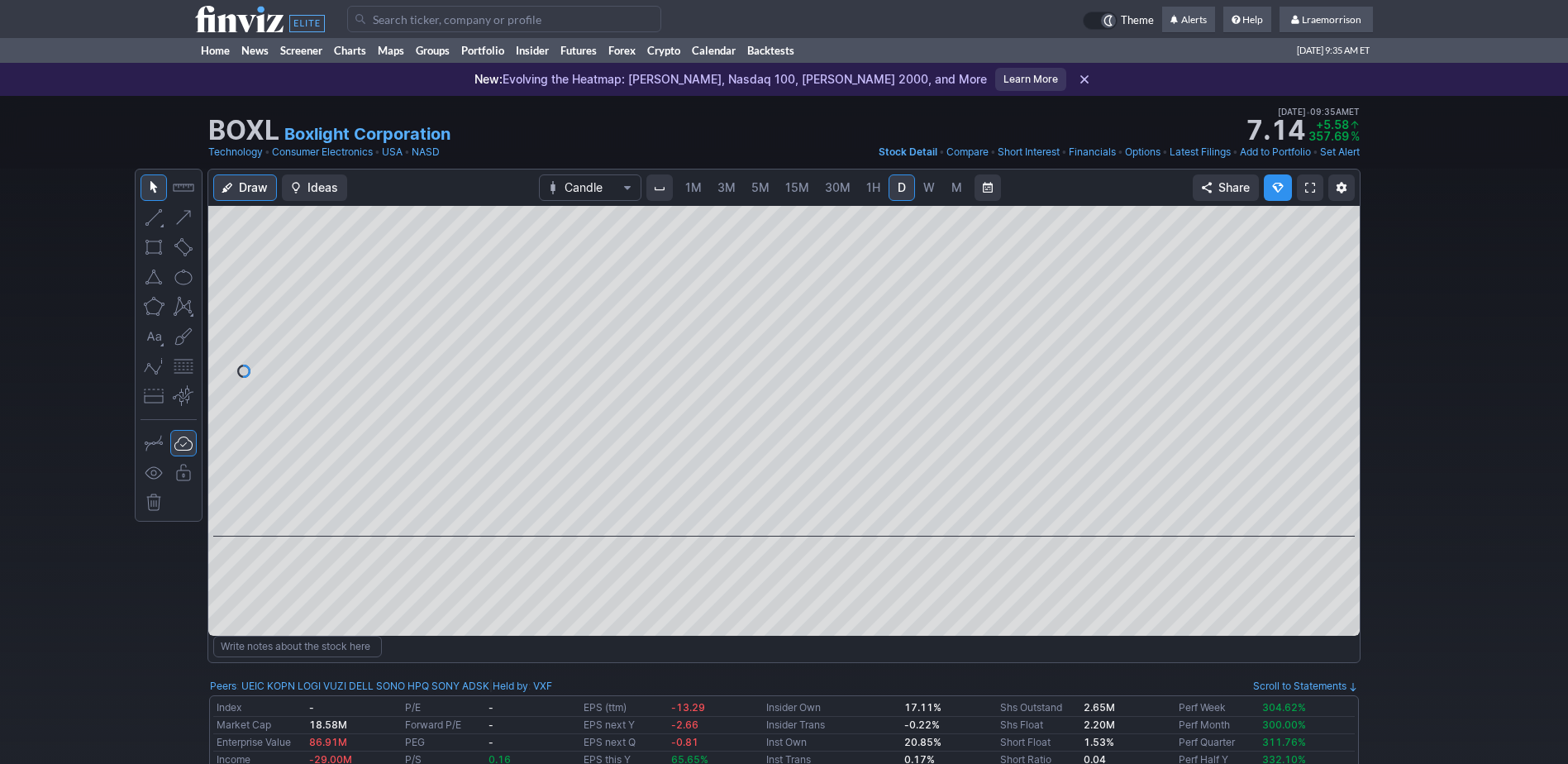
click at [691, 184] on span "1M" at bounding box center [694, 187] width 17 height 14
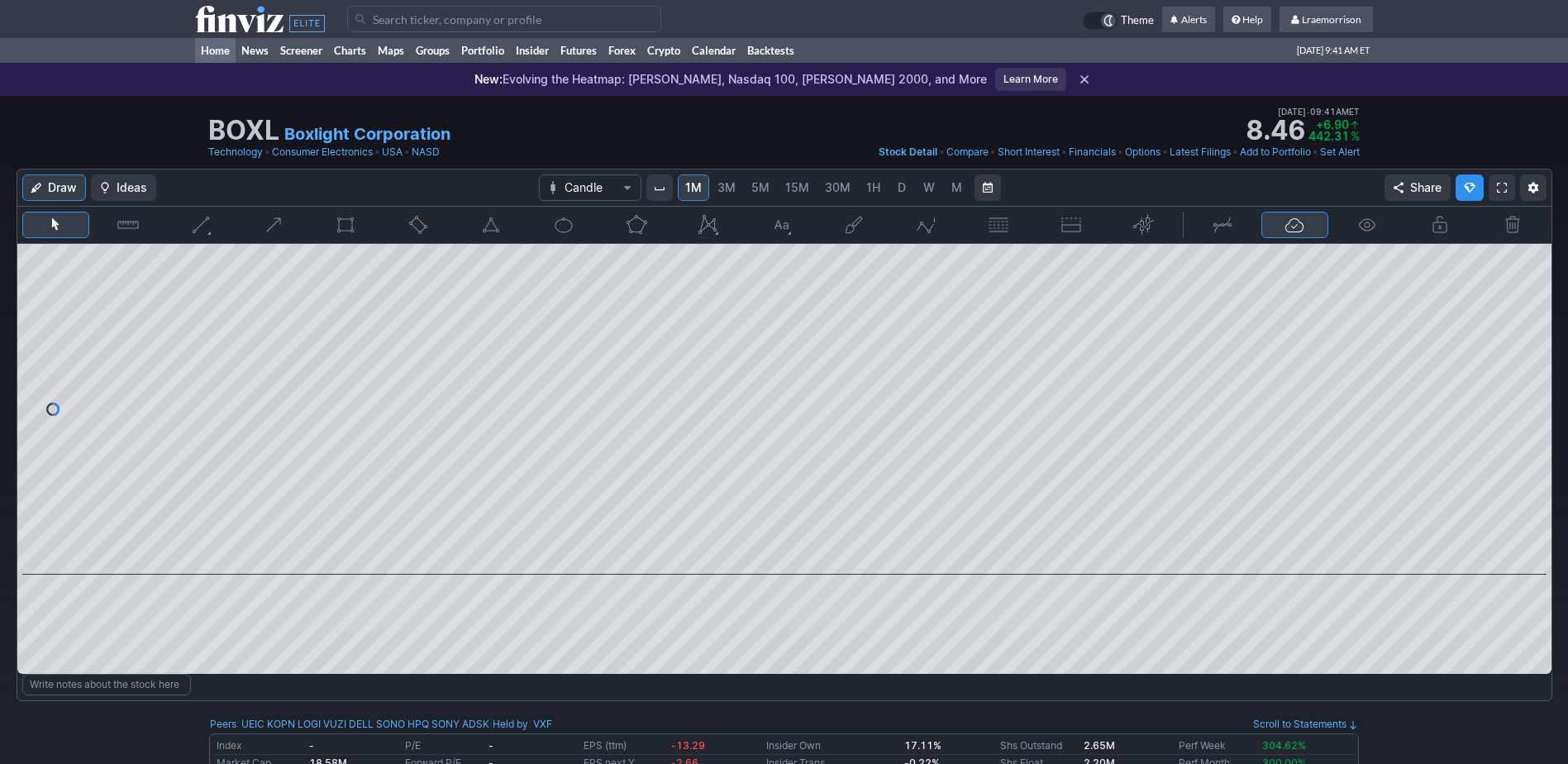
click at [224, 54] on link "Home" at bounding box center [215, 51] width 40 height 24
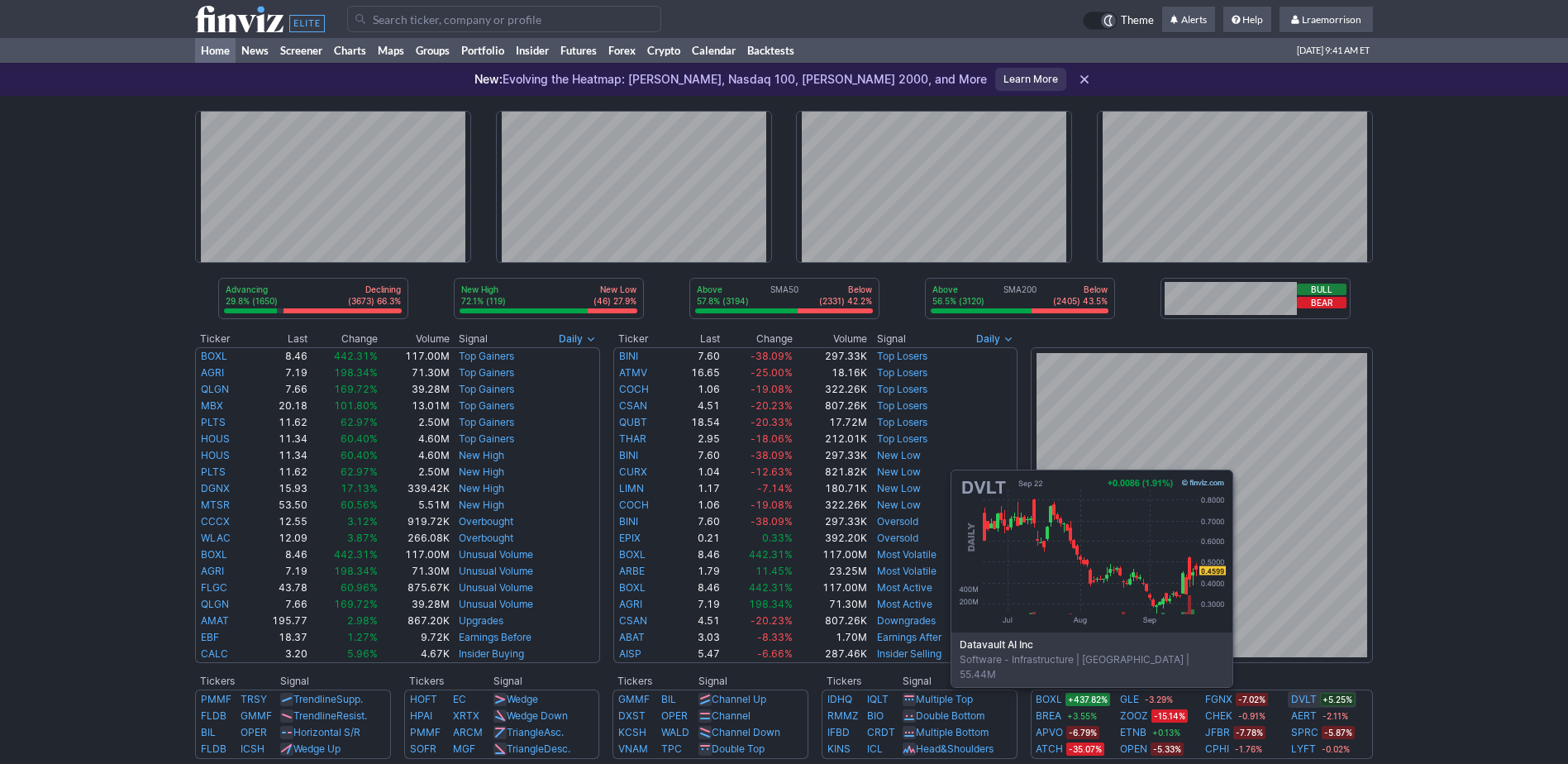
click at [1305, 697] on link "DVLT" at bounding box center [1303, 699] width 25 height 17
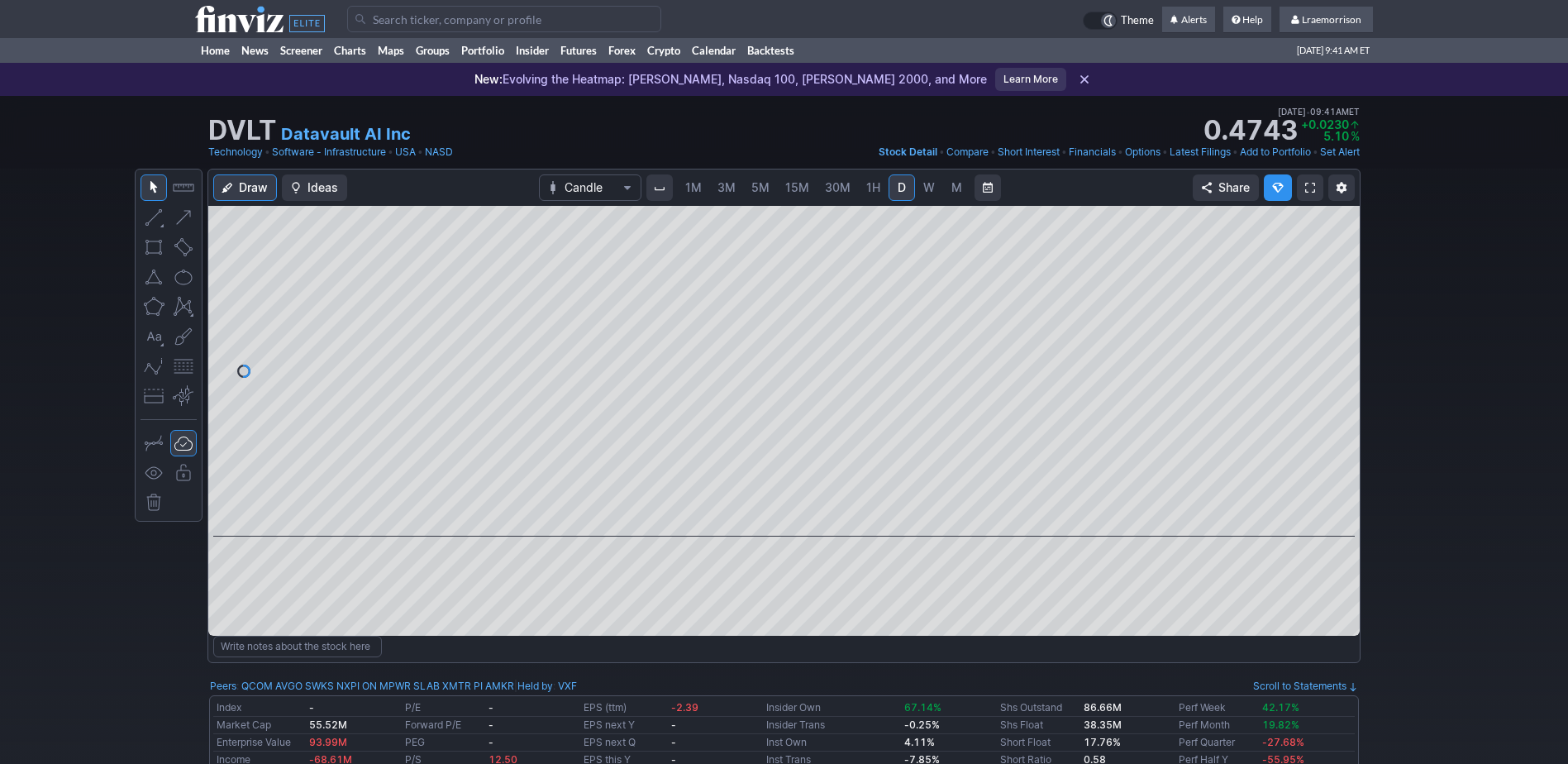
click at [694, 185] on span "1M" at bounding box center [694, 187] width 17 height 14
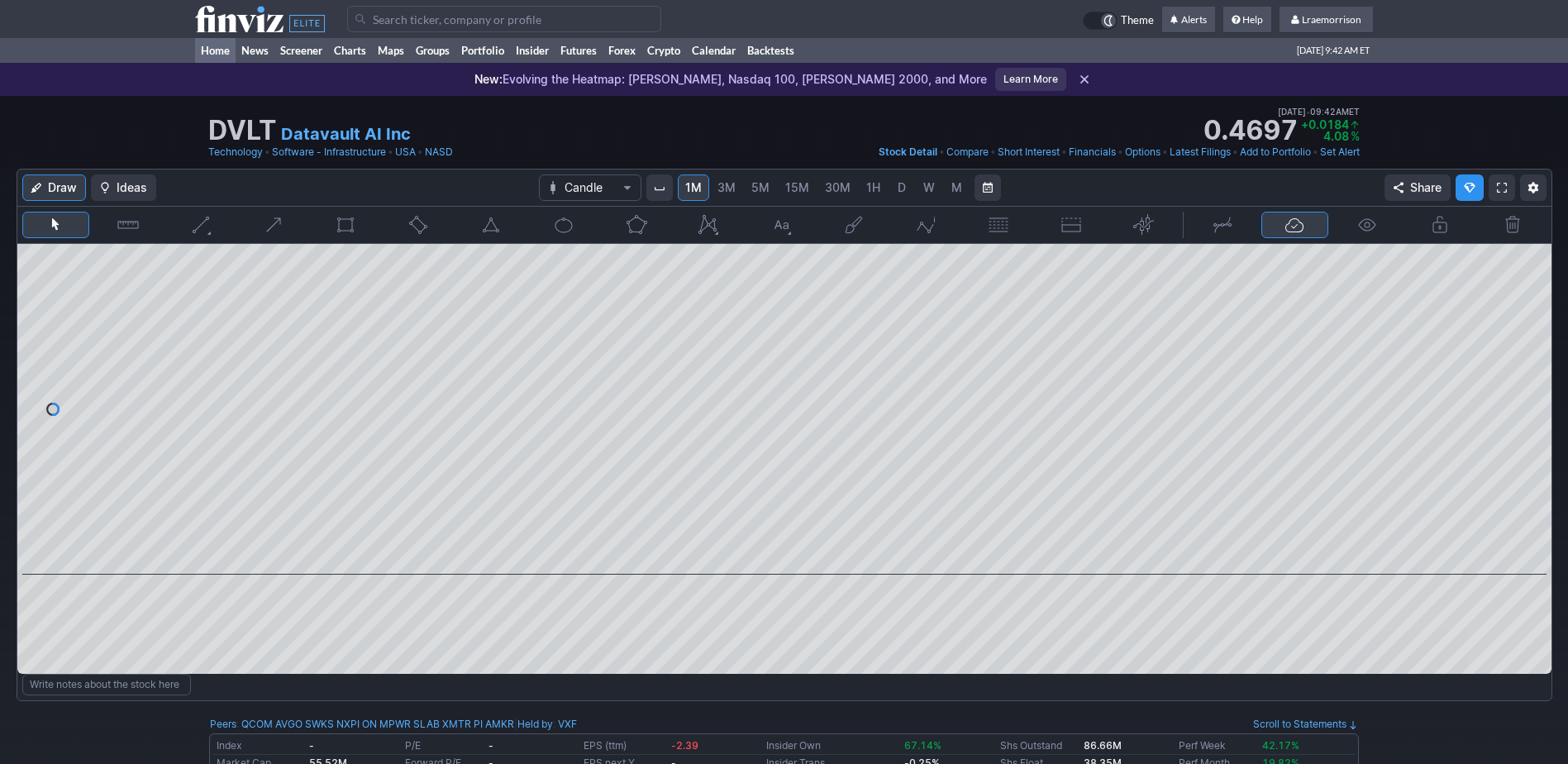
click at [221, 44] on link "Home" at bounding box center [215, 51] width 40 height 24
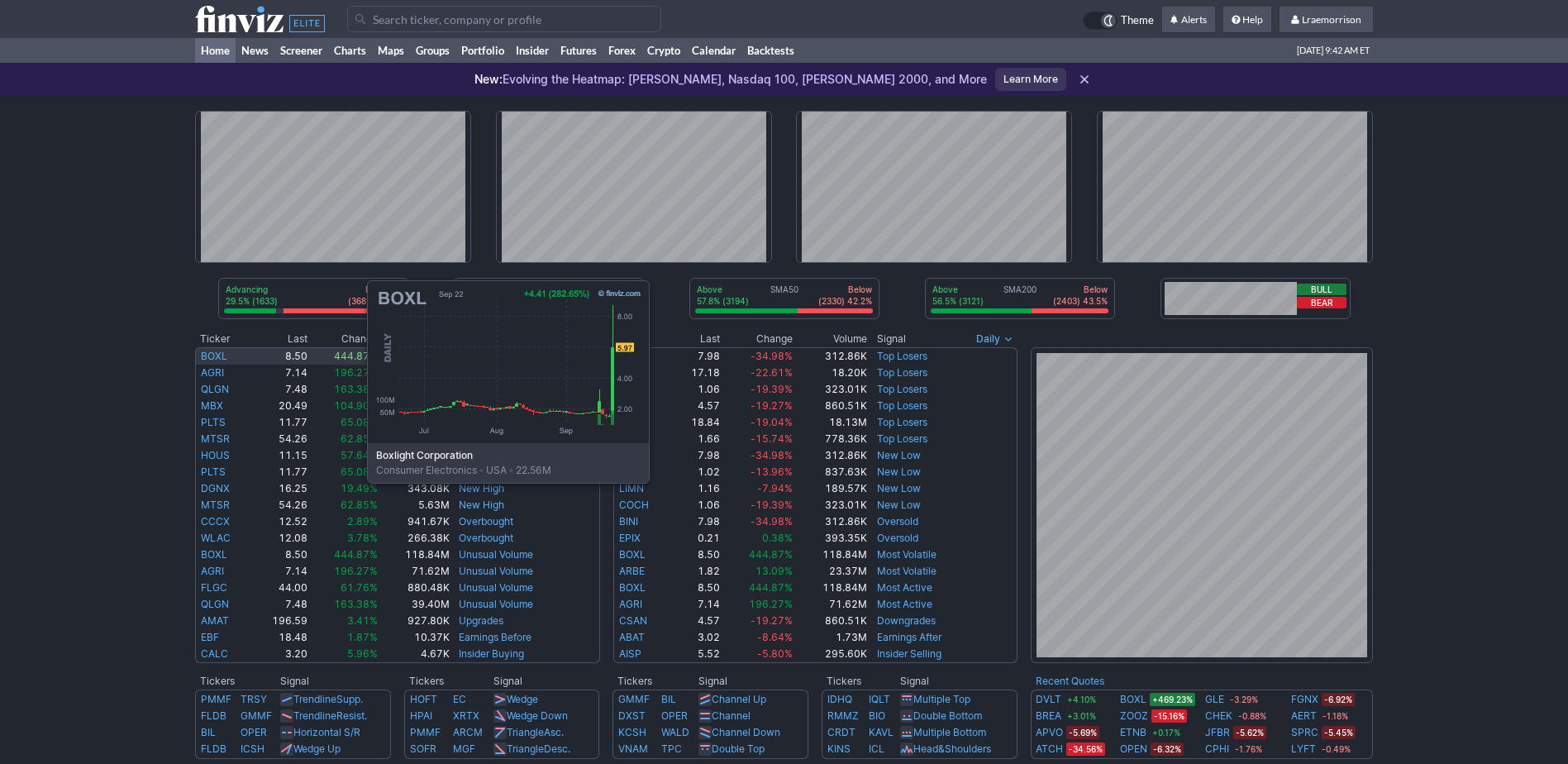
click at [202, 359] on link "BOXL" at bounding box center [214, 355] width 26 height 12
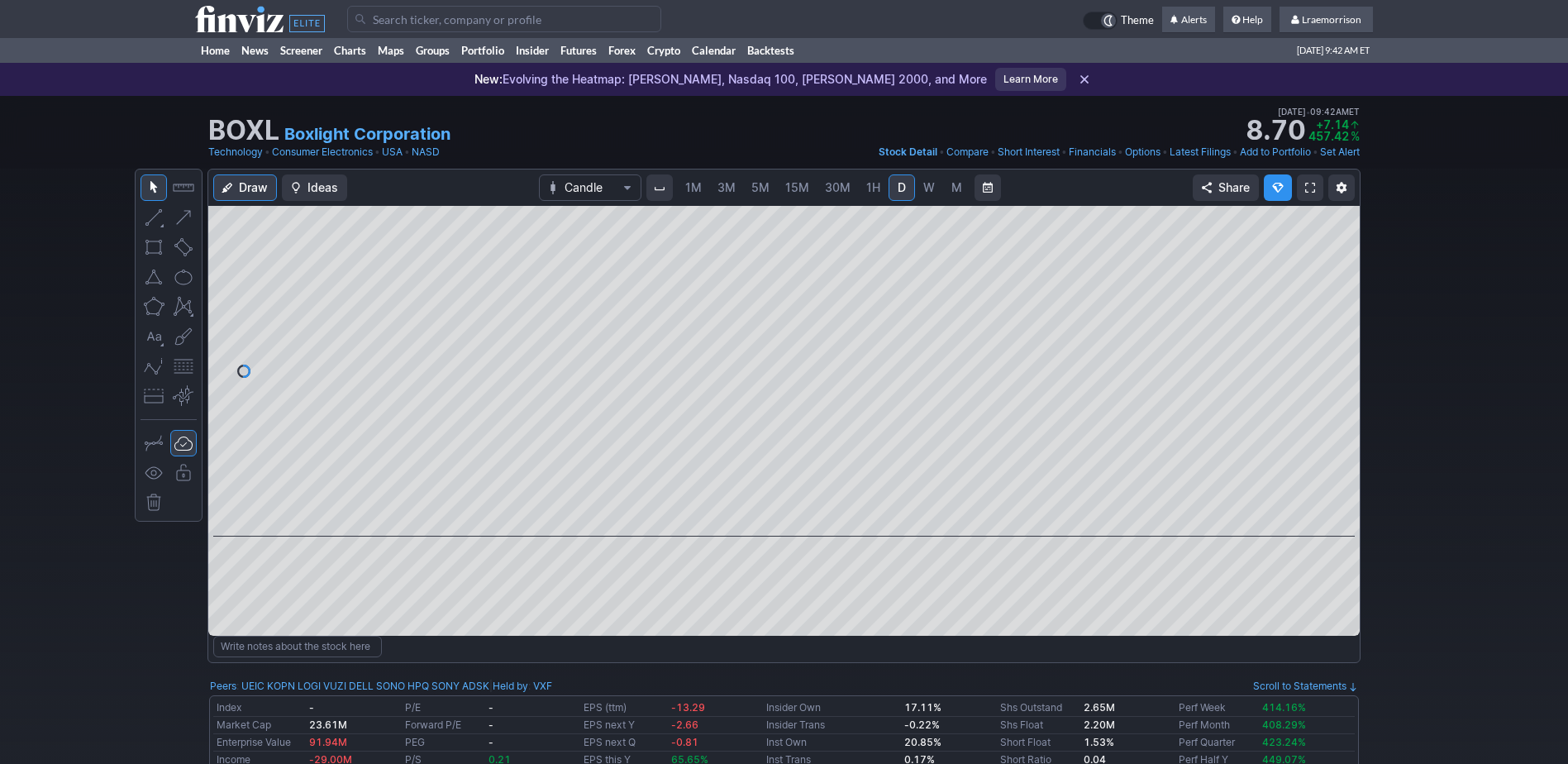
click at [699, 189] on span "1M" at bounding box center [694, 187] width 17 height 14
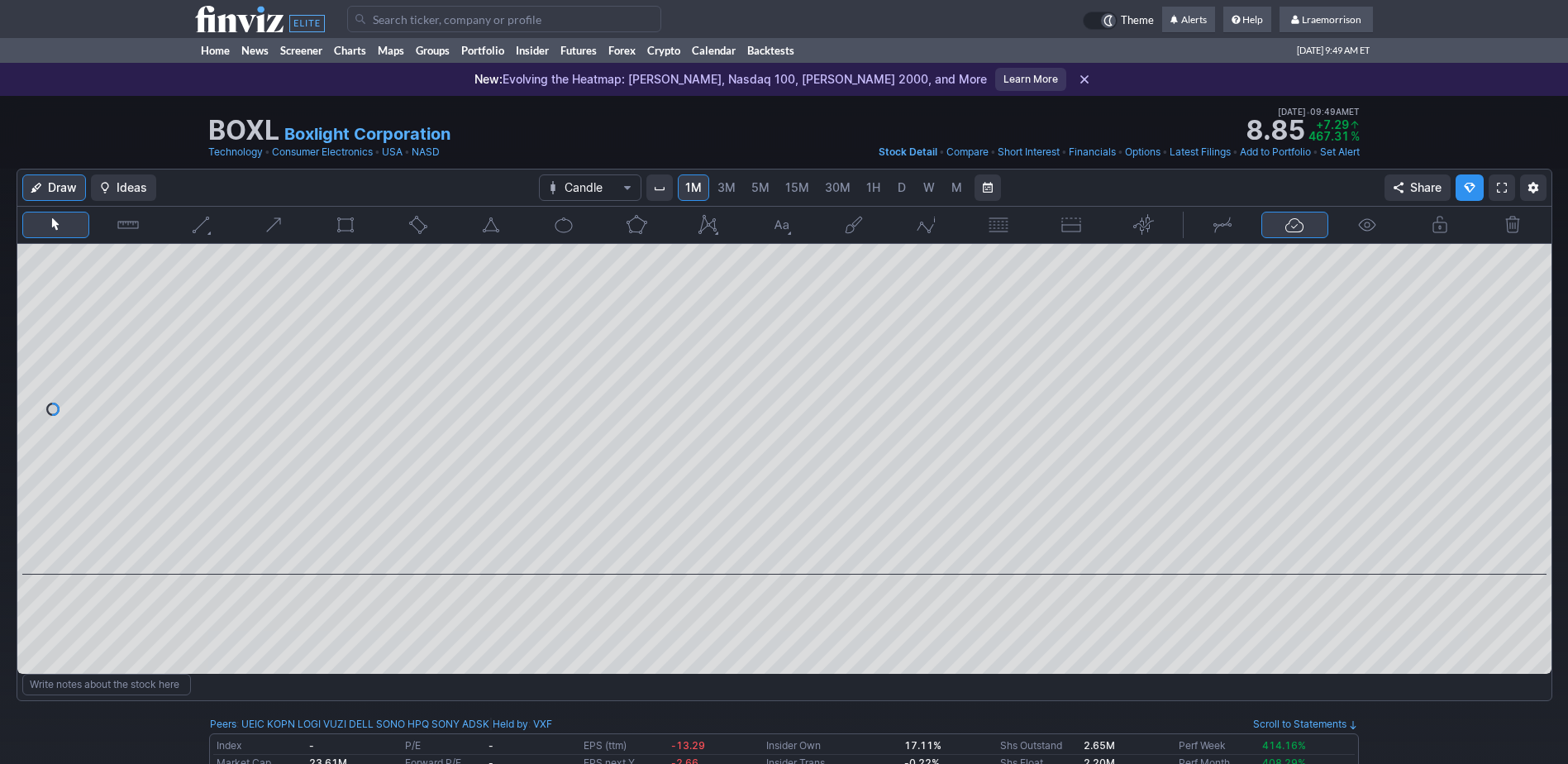
click at [380, 16] on input "Search" at bounding box center [505, 19] width 314 height 26
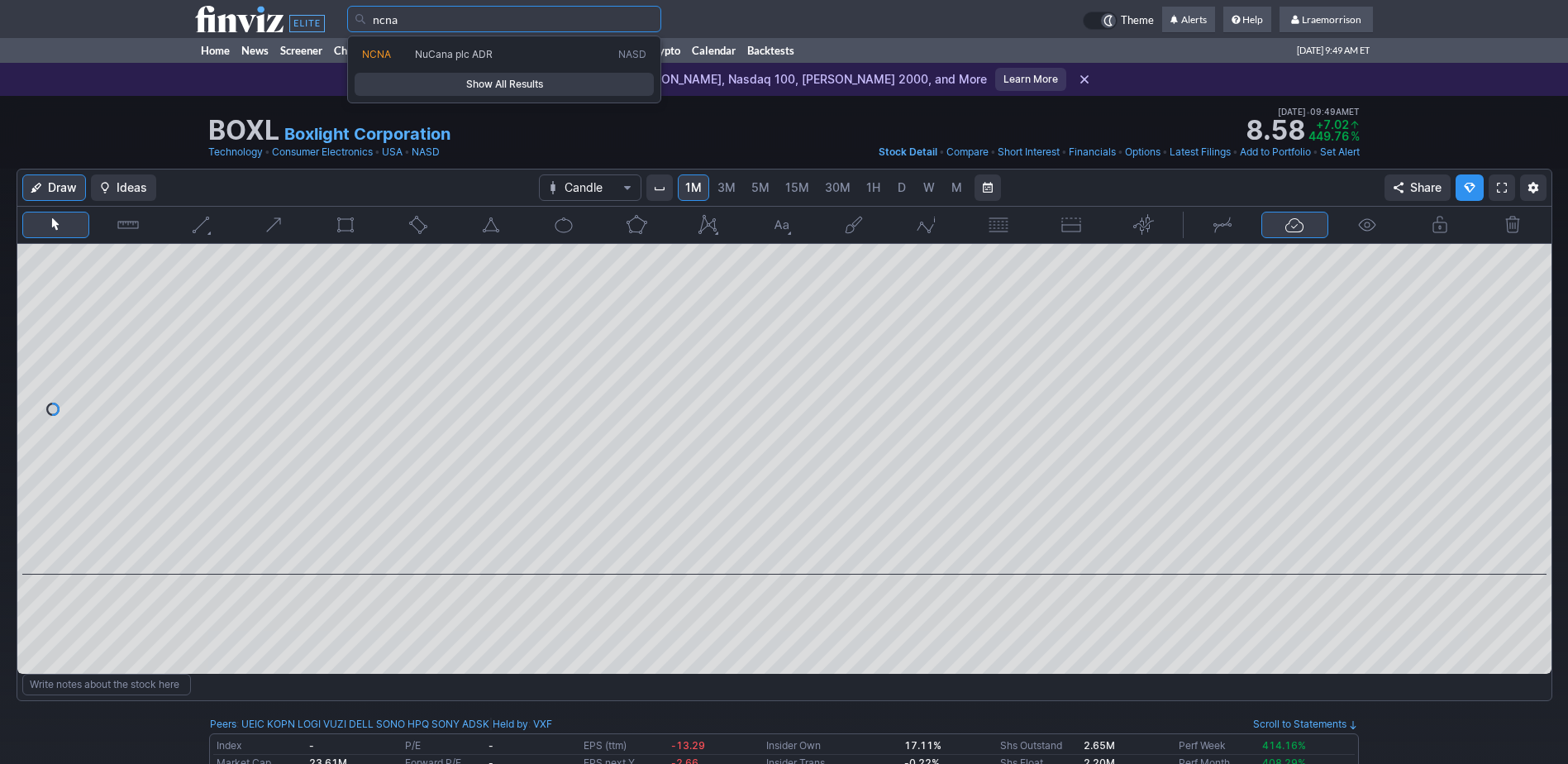
type input "ncna"
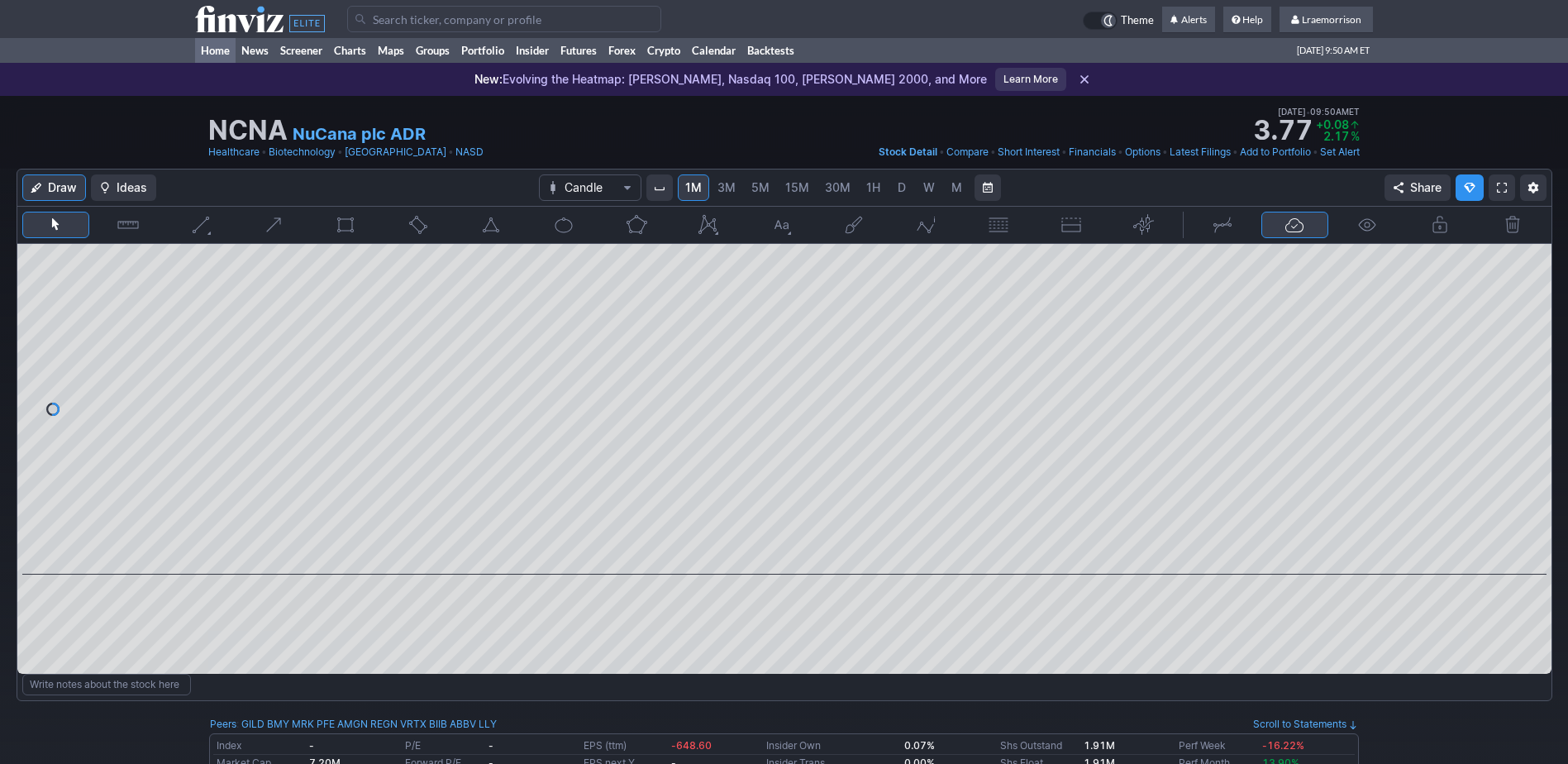
click at [217, 48] on link "Home" at bounding box center [215, 51] width 40 height 24
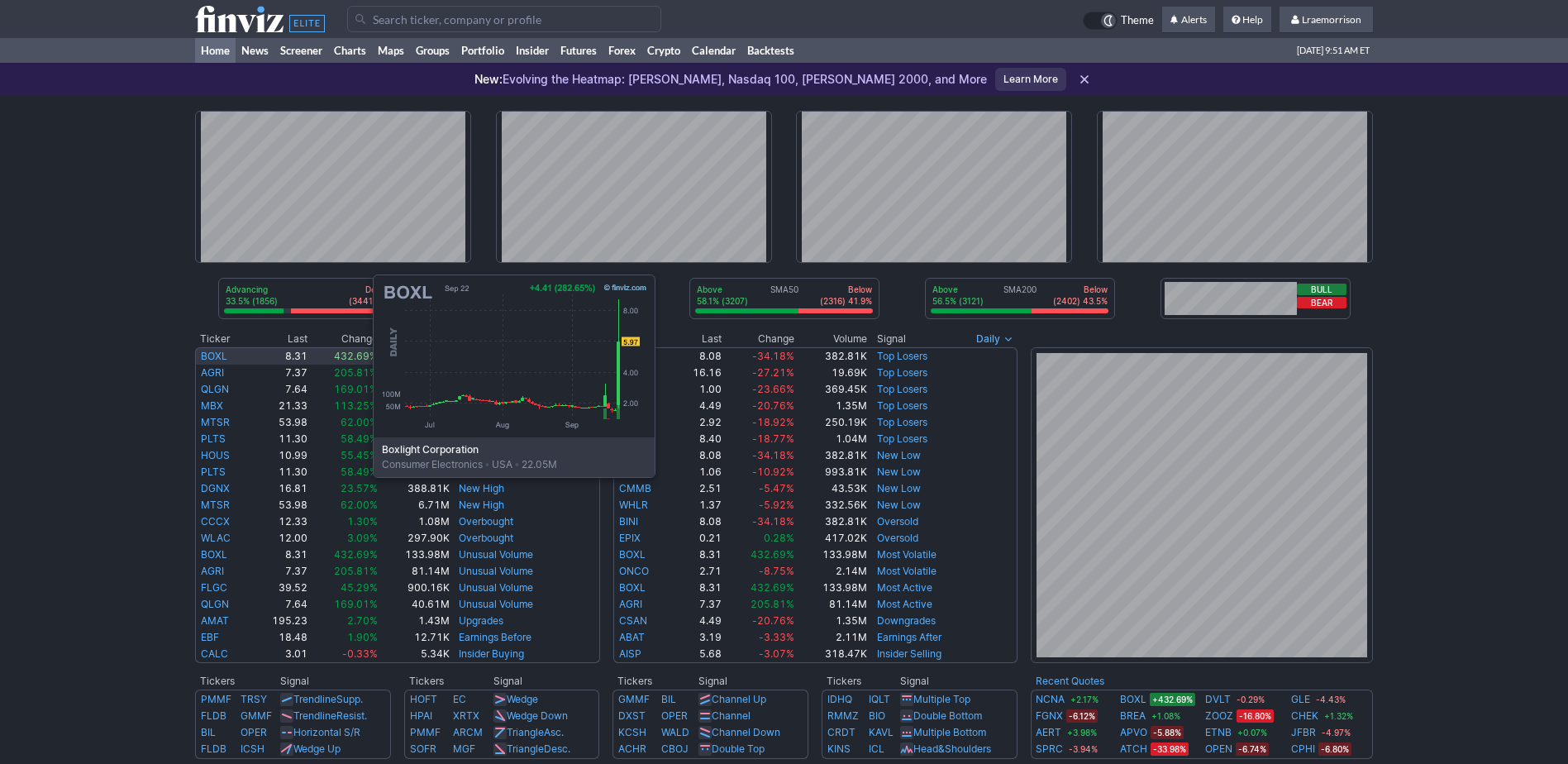
click at [208, 353] on link "BOXL" at bounding box center [214, 355] width 26 height 12
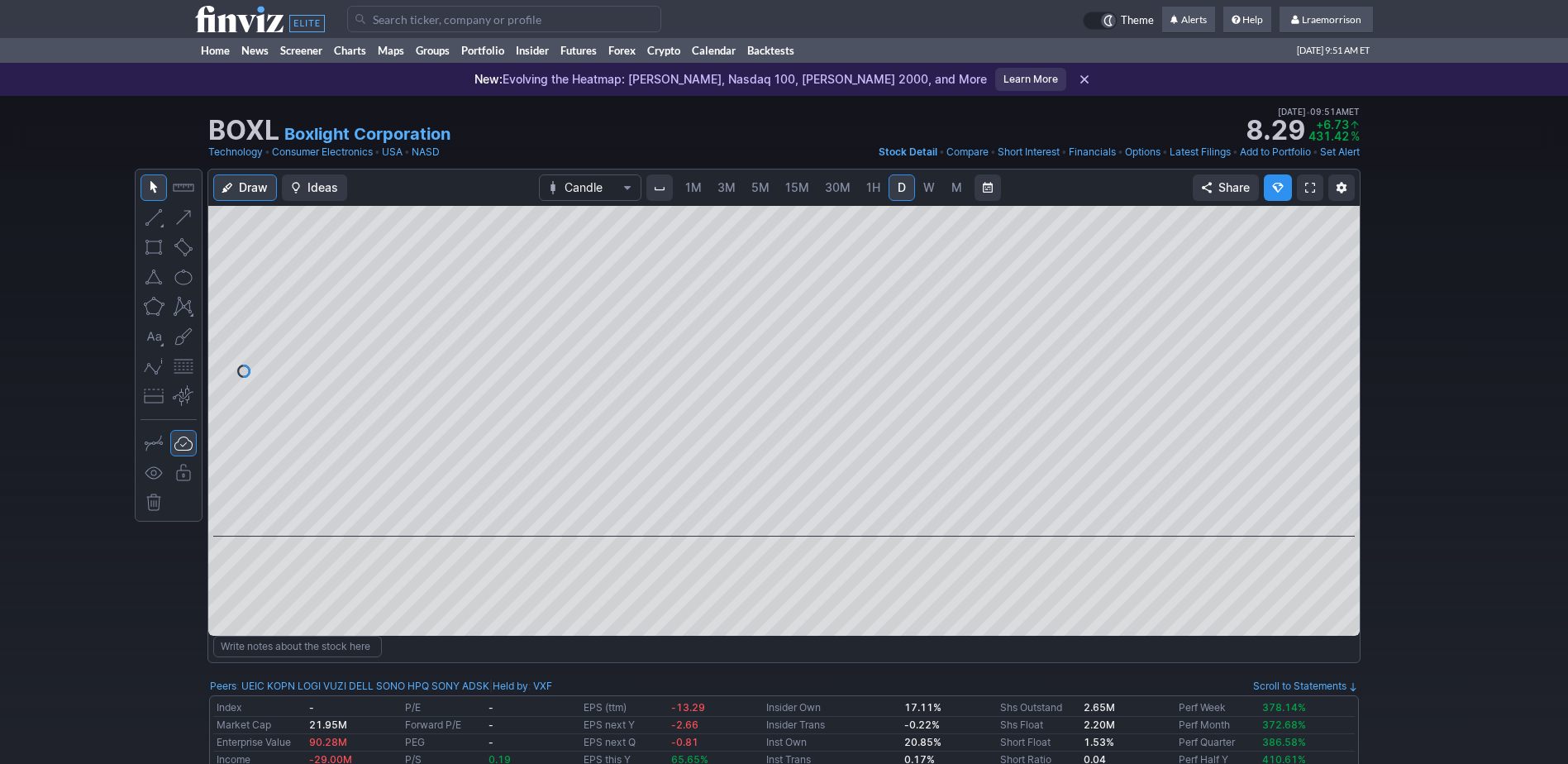
click at [691, 185] on span "1M" at bounding box center [694, 187] width 17 height 14
